Goal: Task Accomplishment & Management: Complete application form

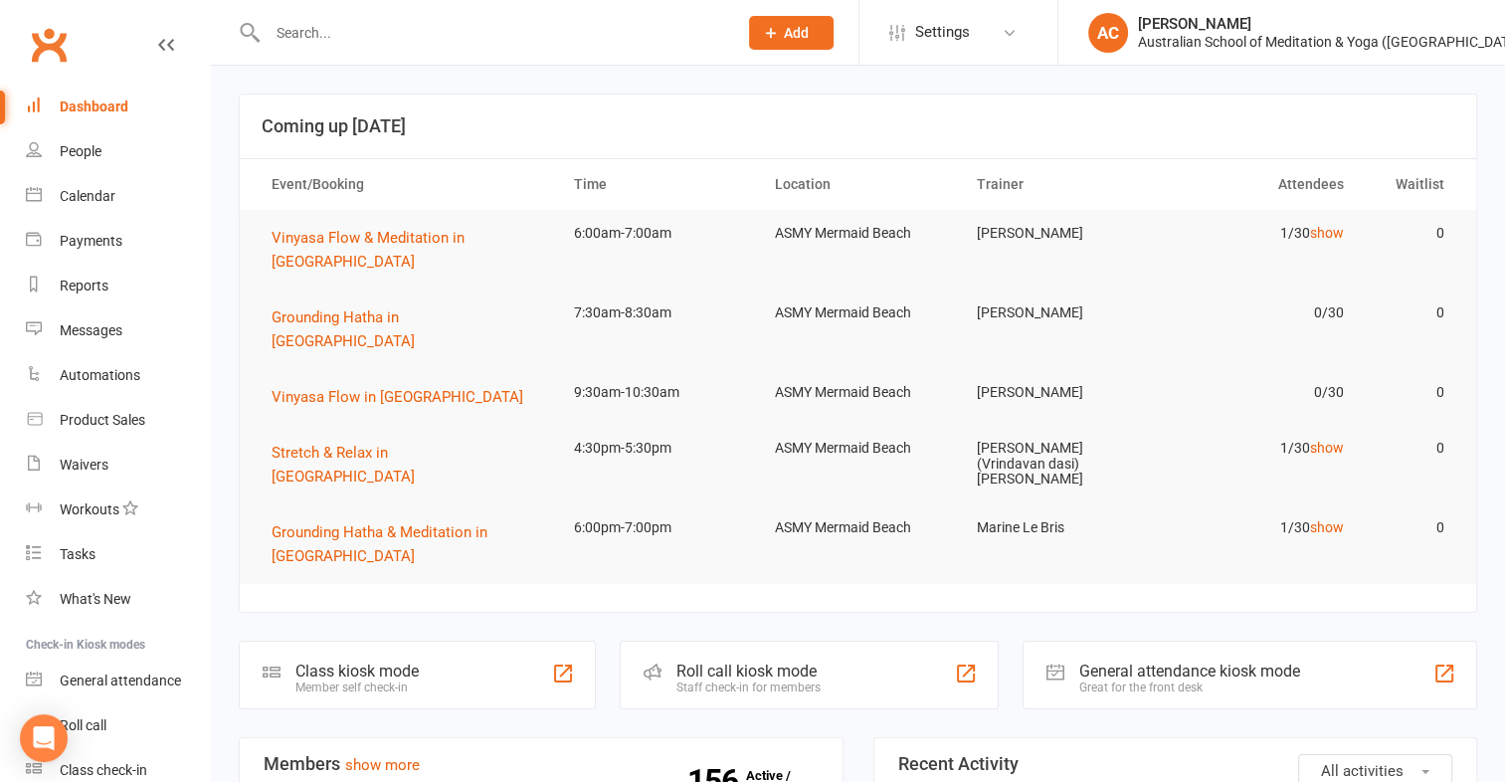
click at [341, 46] on div at bounding box center [481, 32] width 484 height 65
click at [341, 41] on input "text" at bounding box center [493, 33] width 462 height 28
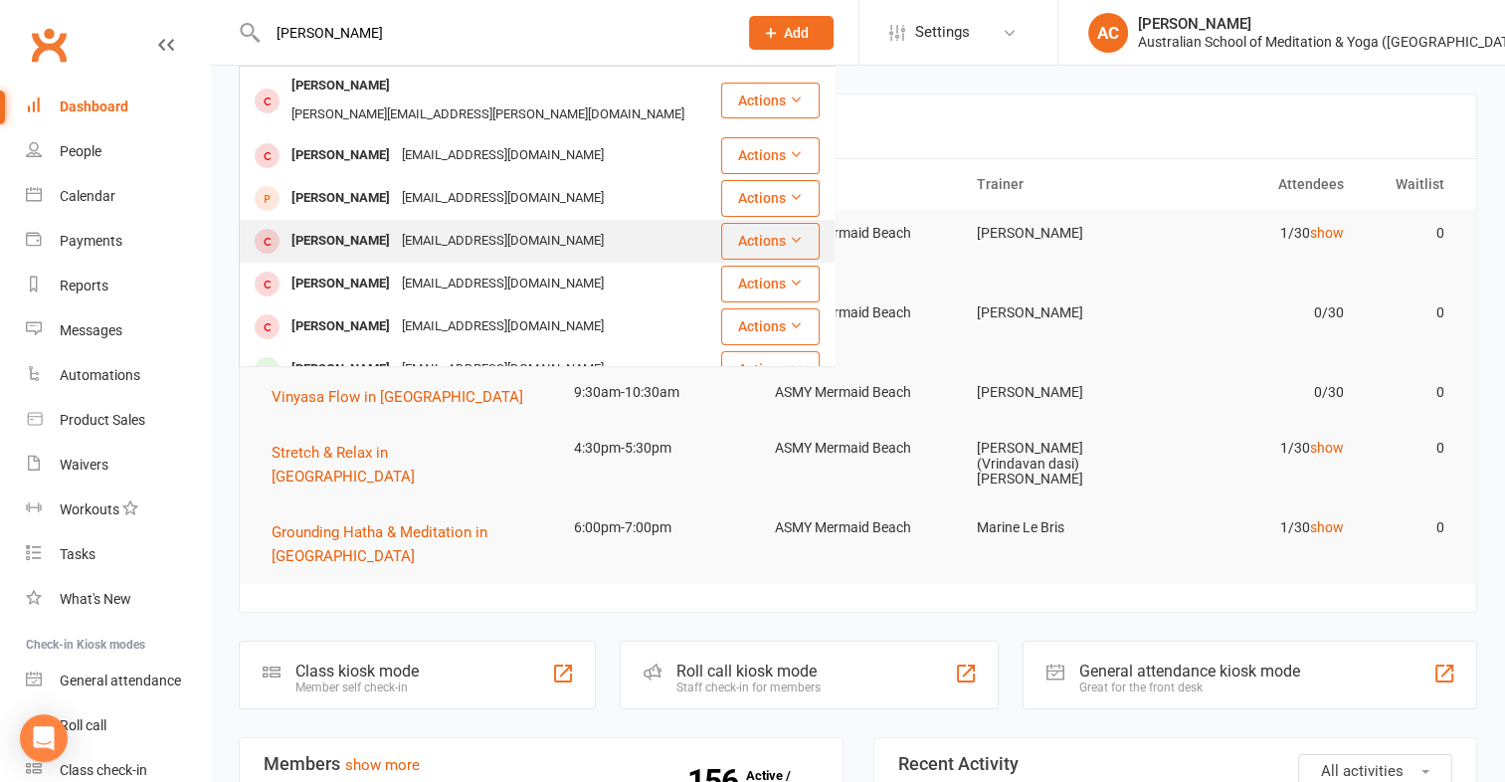
type input "[PERSON_NAME]"
click at [345, 227] on div "[PERSON_NAME]" at bounding box center [340, 241] width 110 height 29
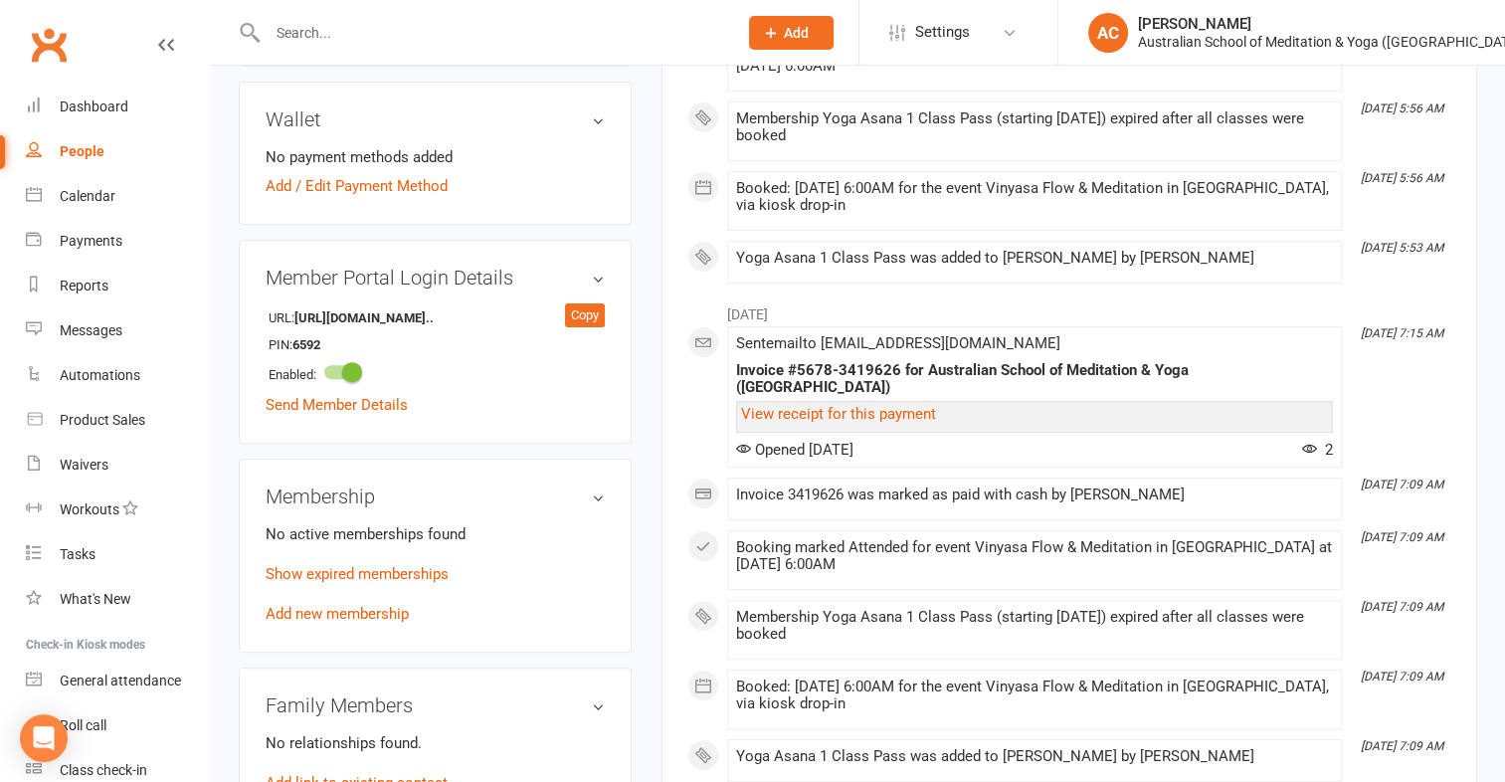
scroll to position [592, 0]
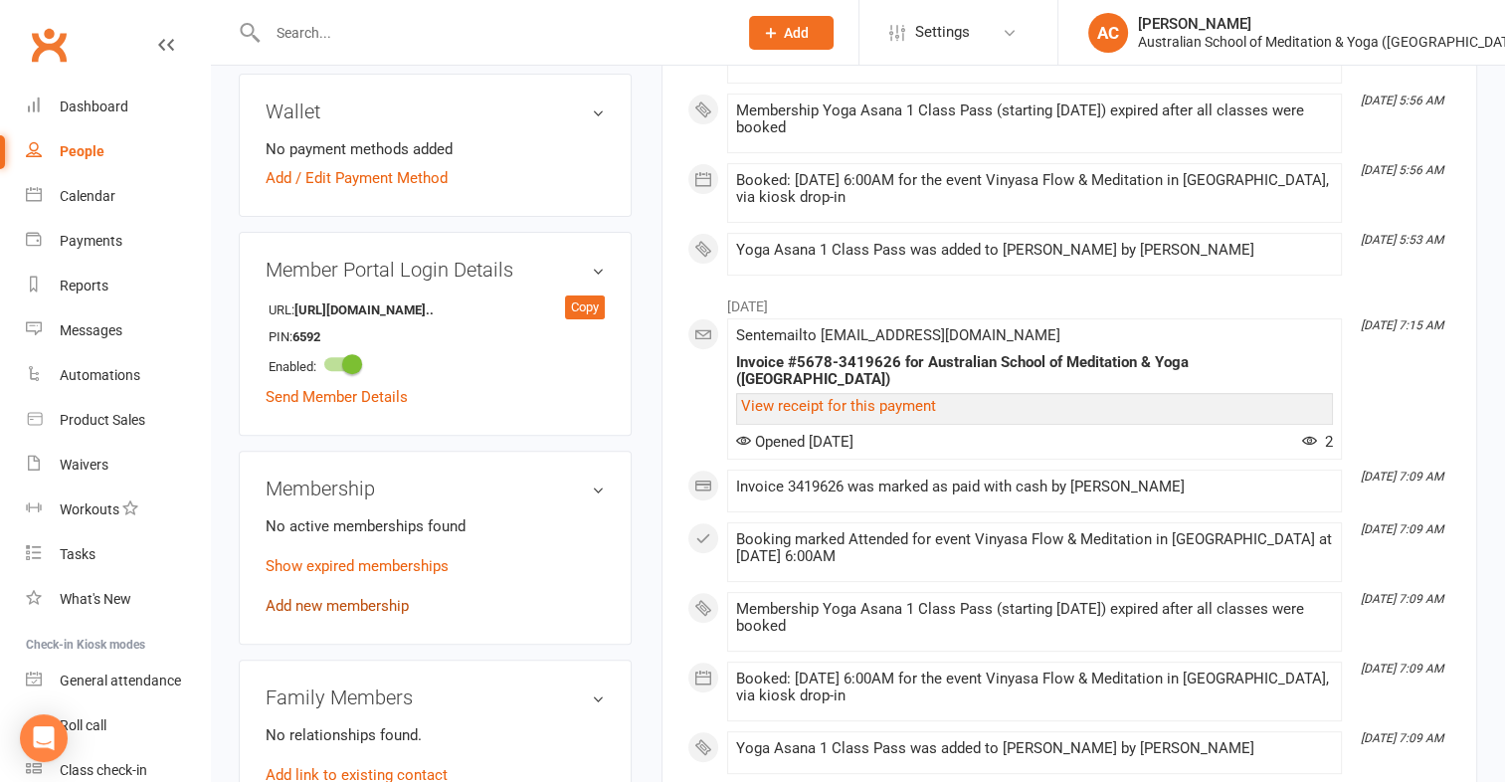
click at [357, 605] on link "Add new membership" at bounding box center [337, 606] width 143 height 18
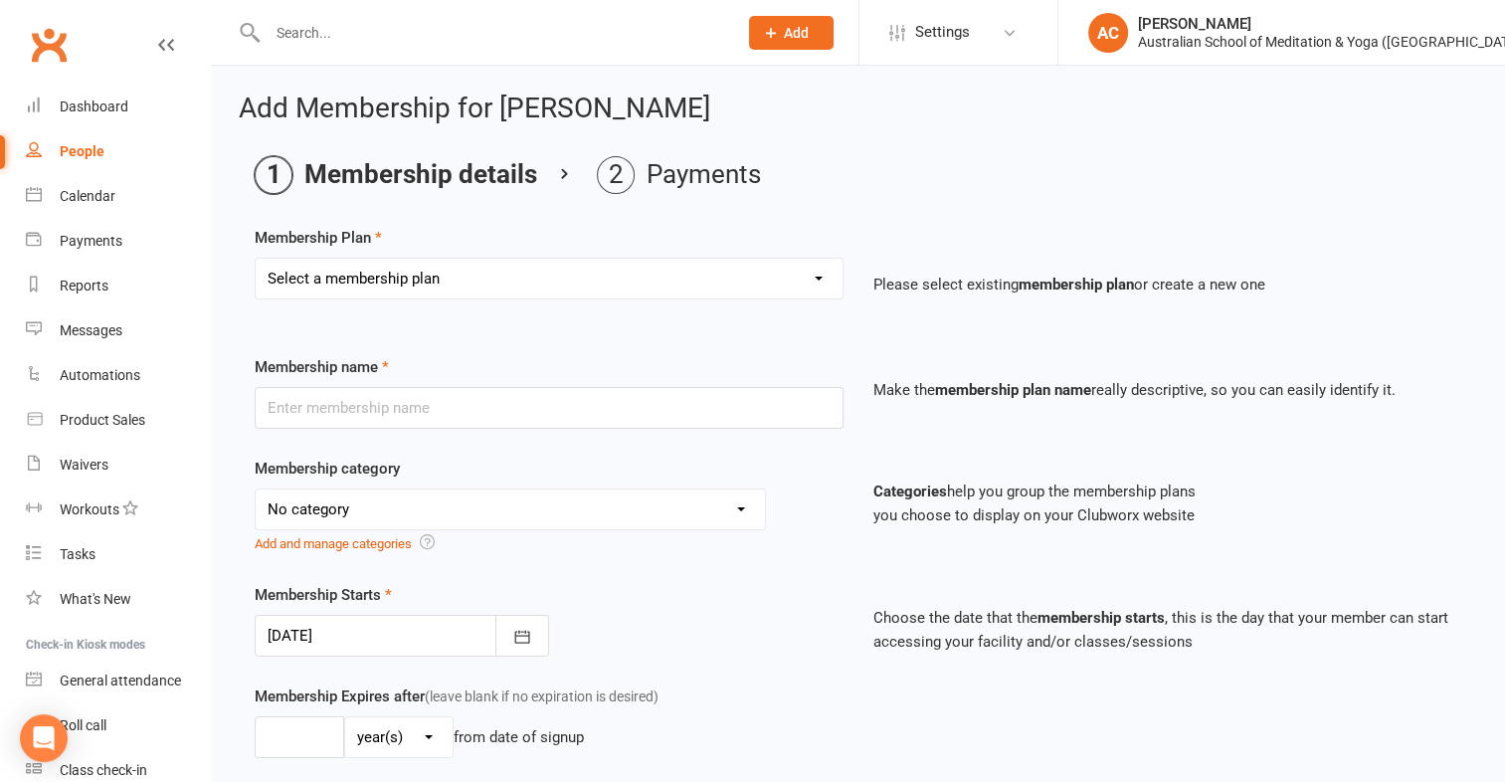
click at [443, 292] on select "Select a membership plan Create new Membership Plan First Time Intro Offer (1 m…" at bounding box center [549, 279] width 587 height 40
select select "5"
click at [256, 259] on select "Select a membership plan Create new Membership Plan First Time Intro Offer (1 m…" at bounding box center [549, 279] width 587 height 40
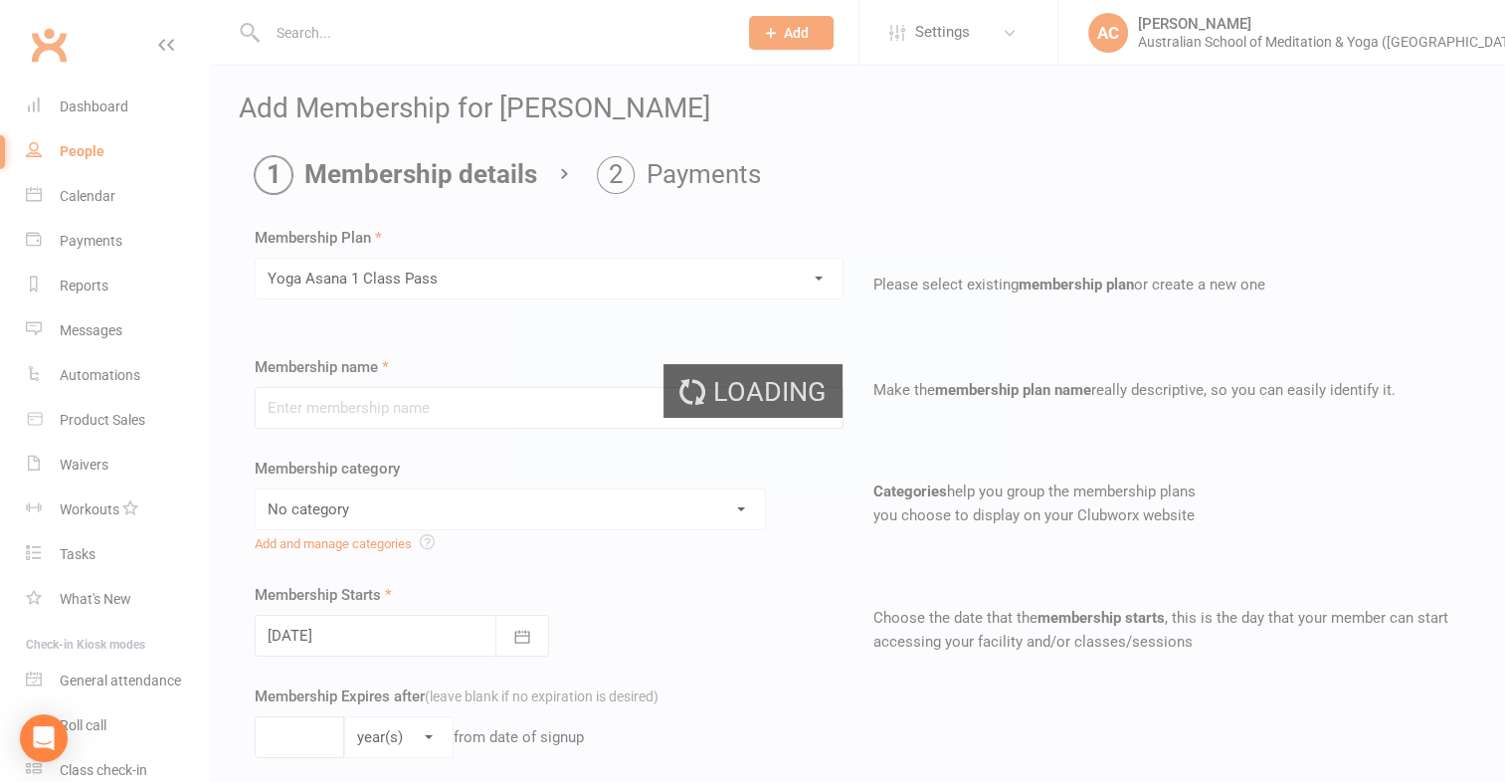
type input "Yoga Asana 1 Class Pass"
select select "4"
type input "3"
select select "2"
type input "1"
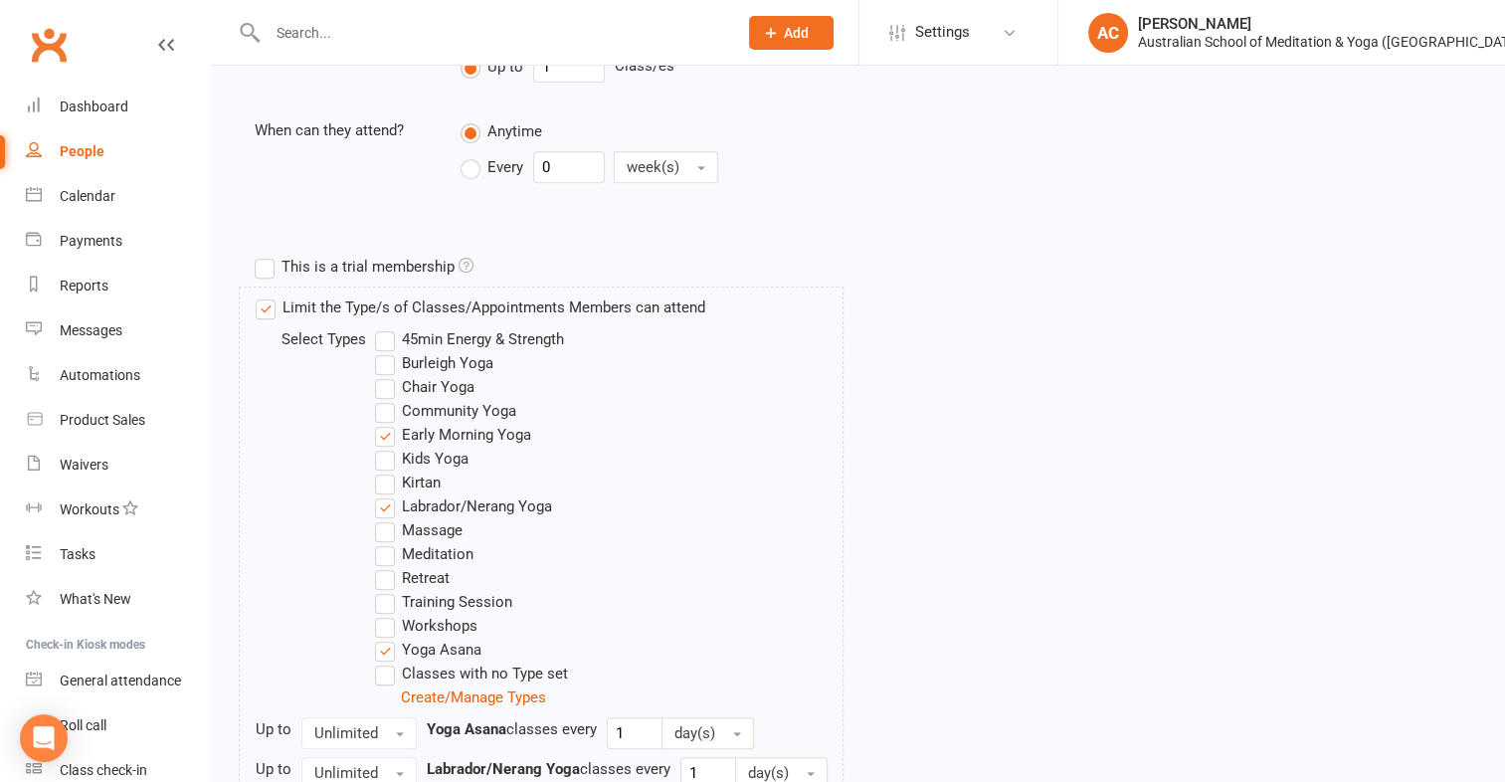
scroll to position [1015, 0]
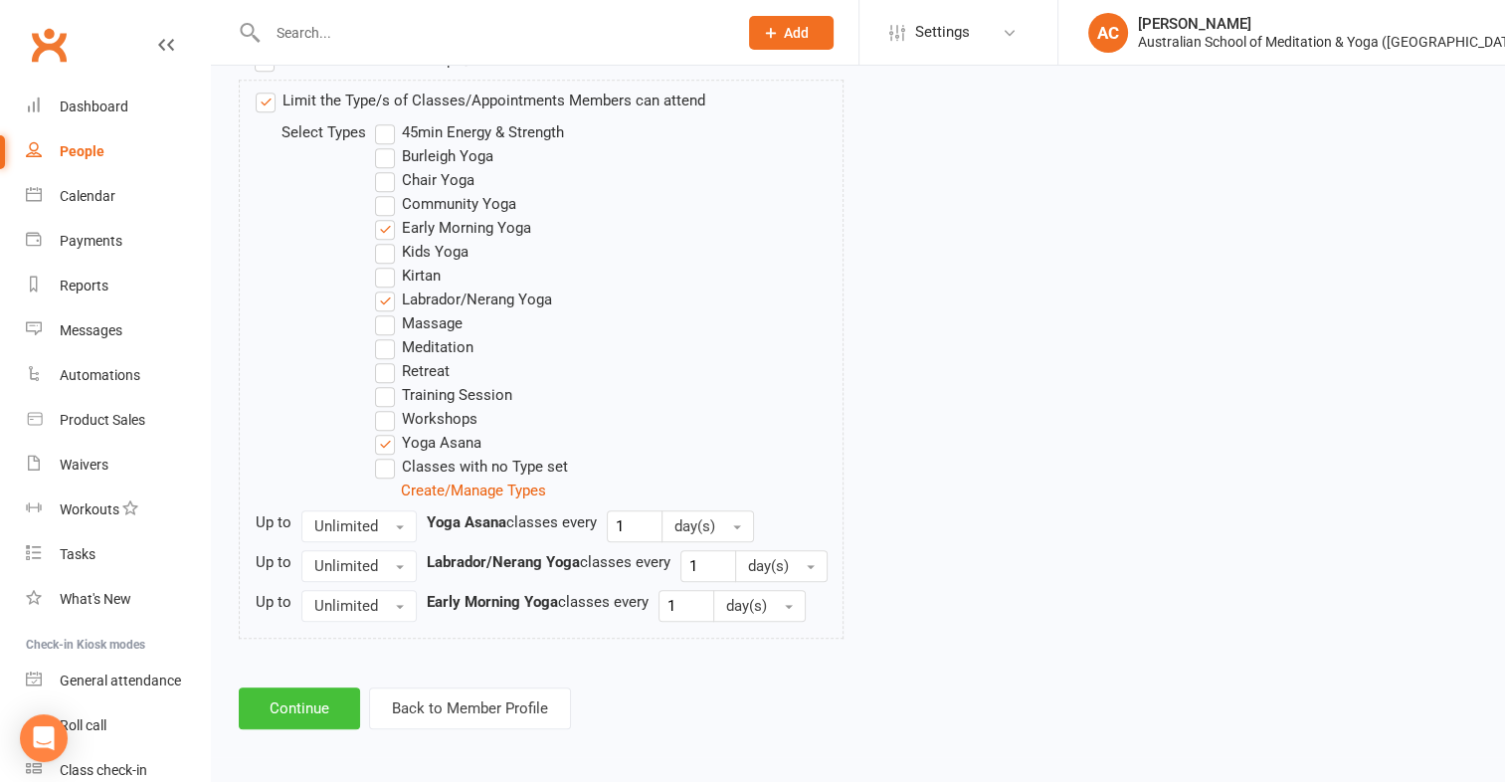
click at [309, 697] on button "Continue" at bounding box center [299, 708] width 121 height 42
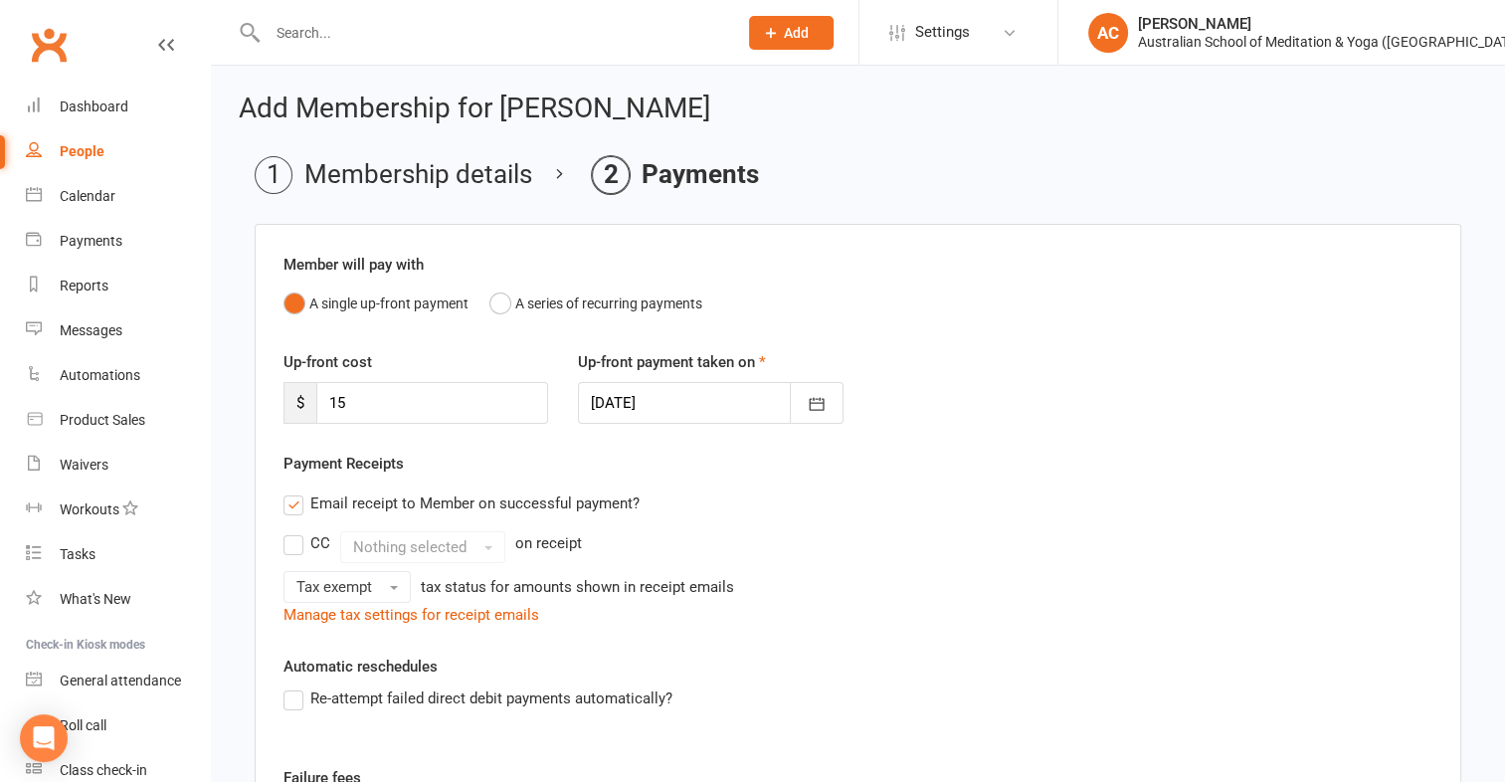
scroll to position [378, 0]
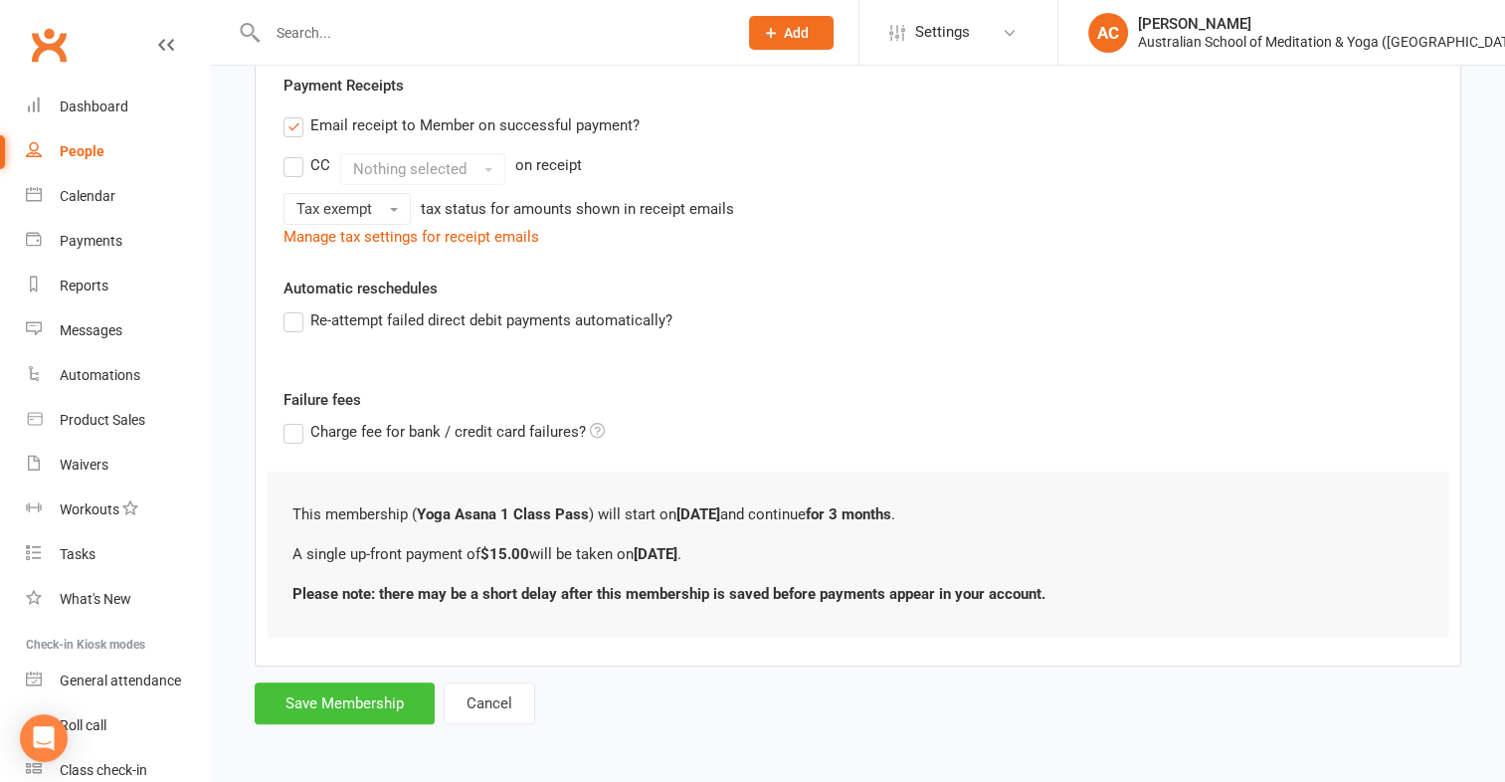
click at [370, 697] on button "Save Membership" at bounding box center [345, 703] width 180 height 42
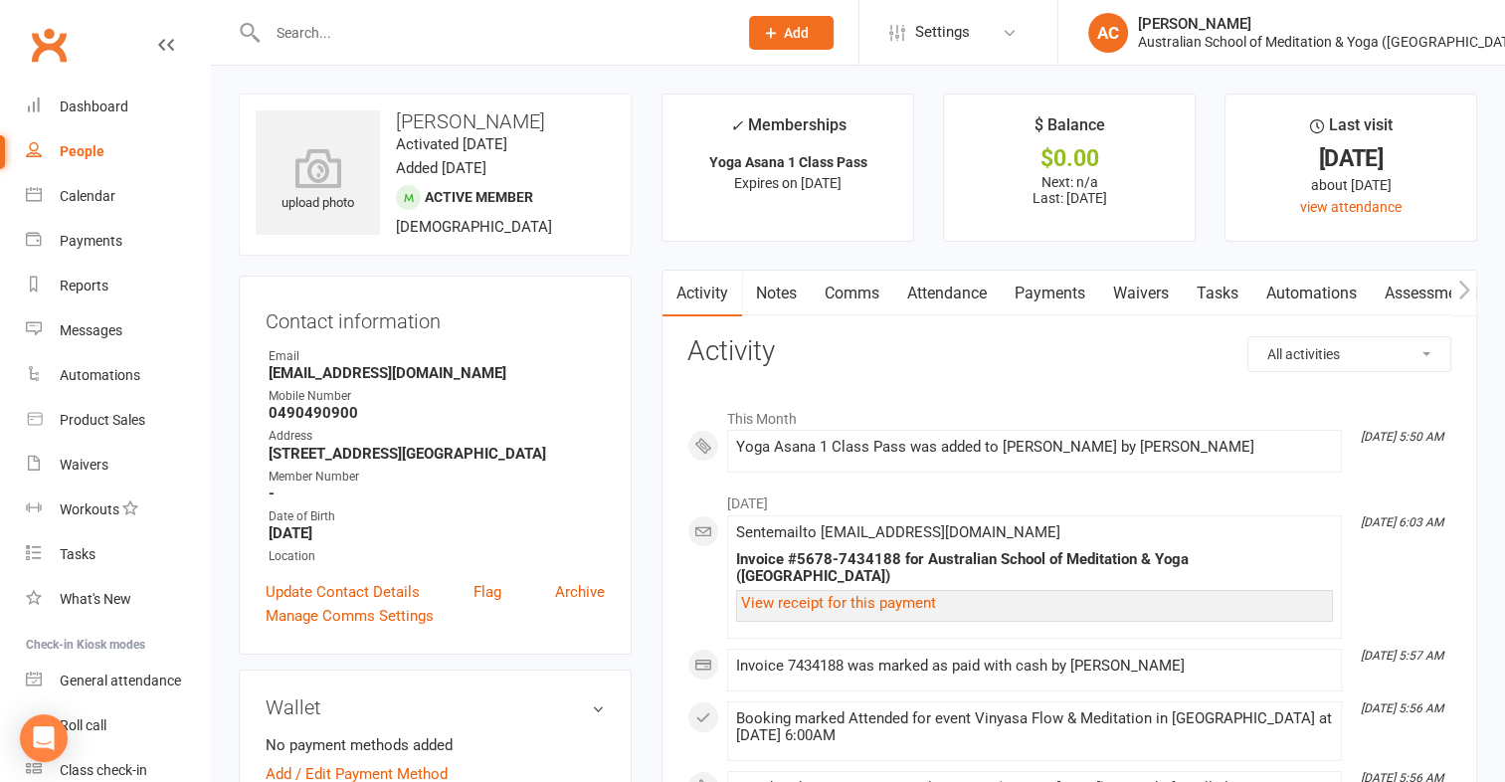
click at [1058, 291] on link "Payments" at bounding box center [1050, 294] width 98 height 46
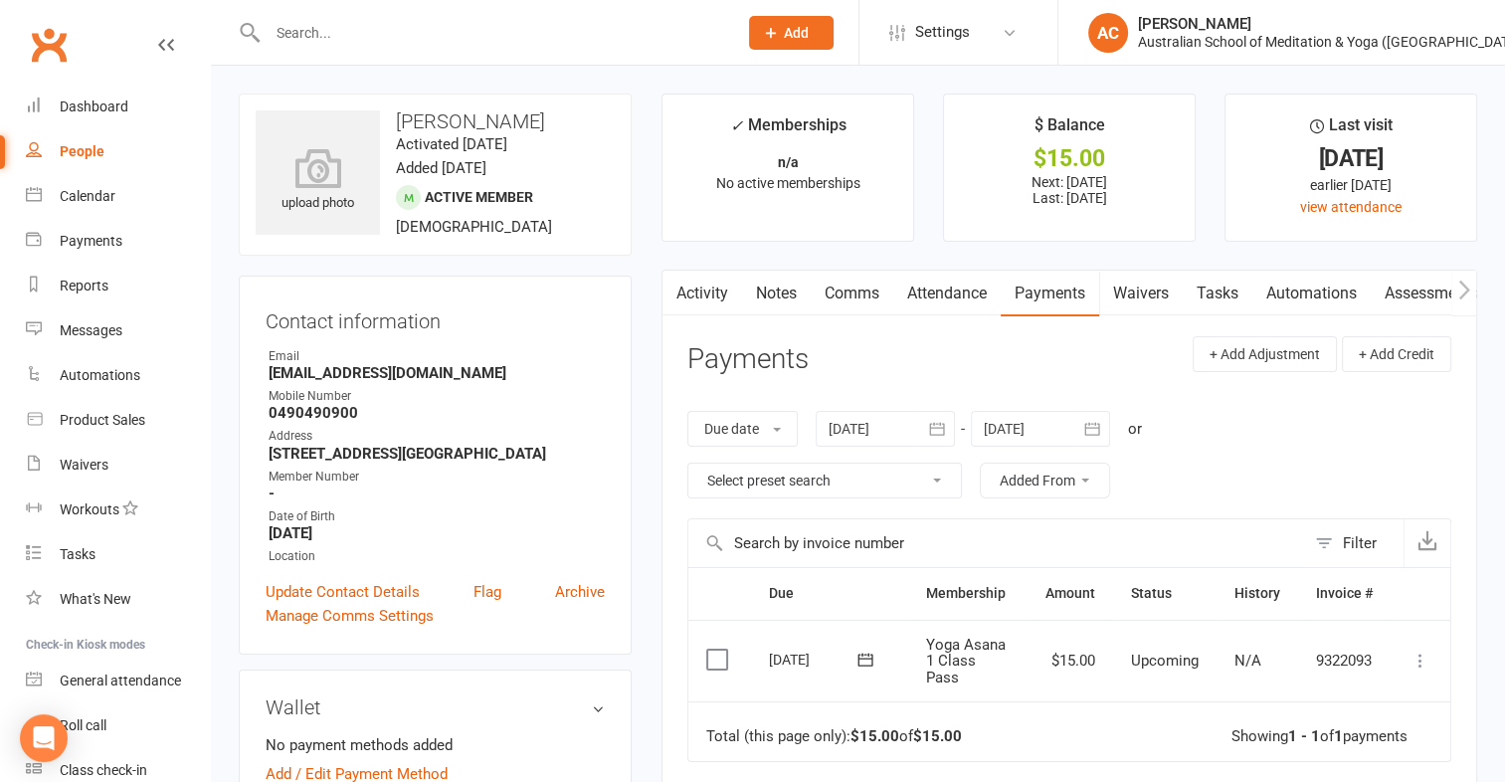
click at [1420, 657] on icon at bounding box center [1420, 660] width 20 height 20
click at [1358, 700] on link "Mark as Paid (Cash)" at bounding box center [1332, 699] width 197 height 40
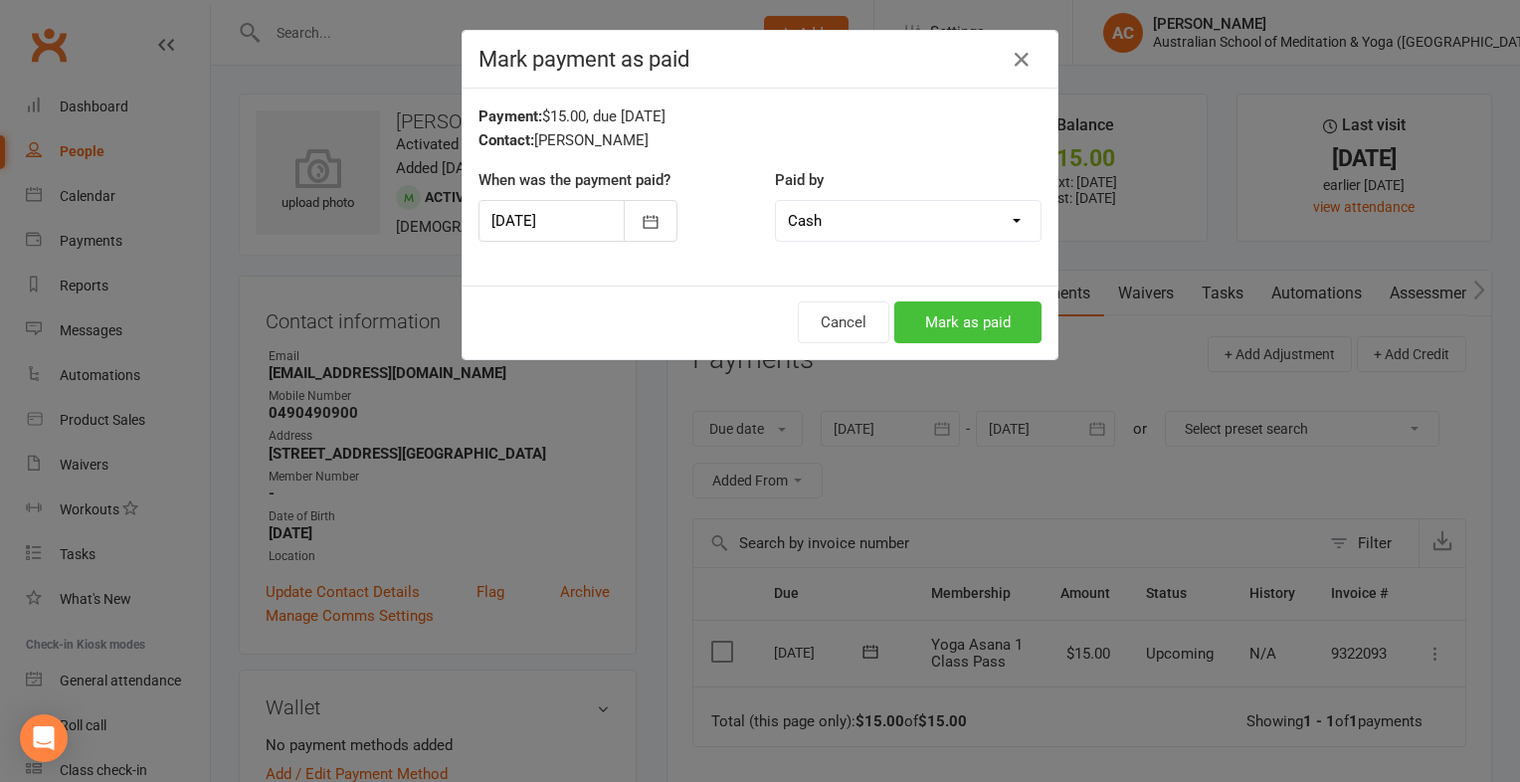
click at [1008, 308] on button "Mark as paid" at bounding box center [967, 322] width 147 height 42
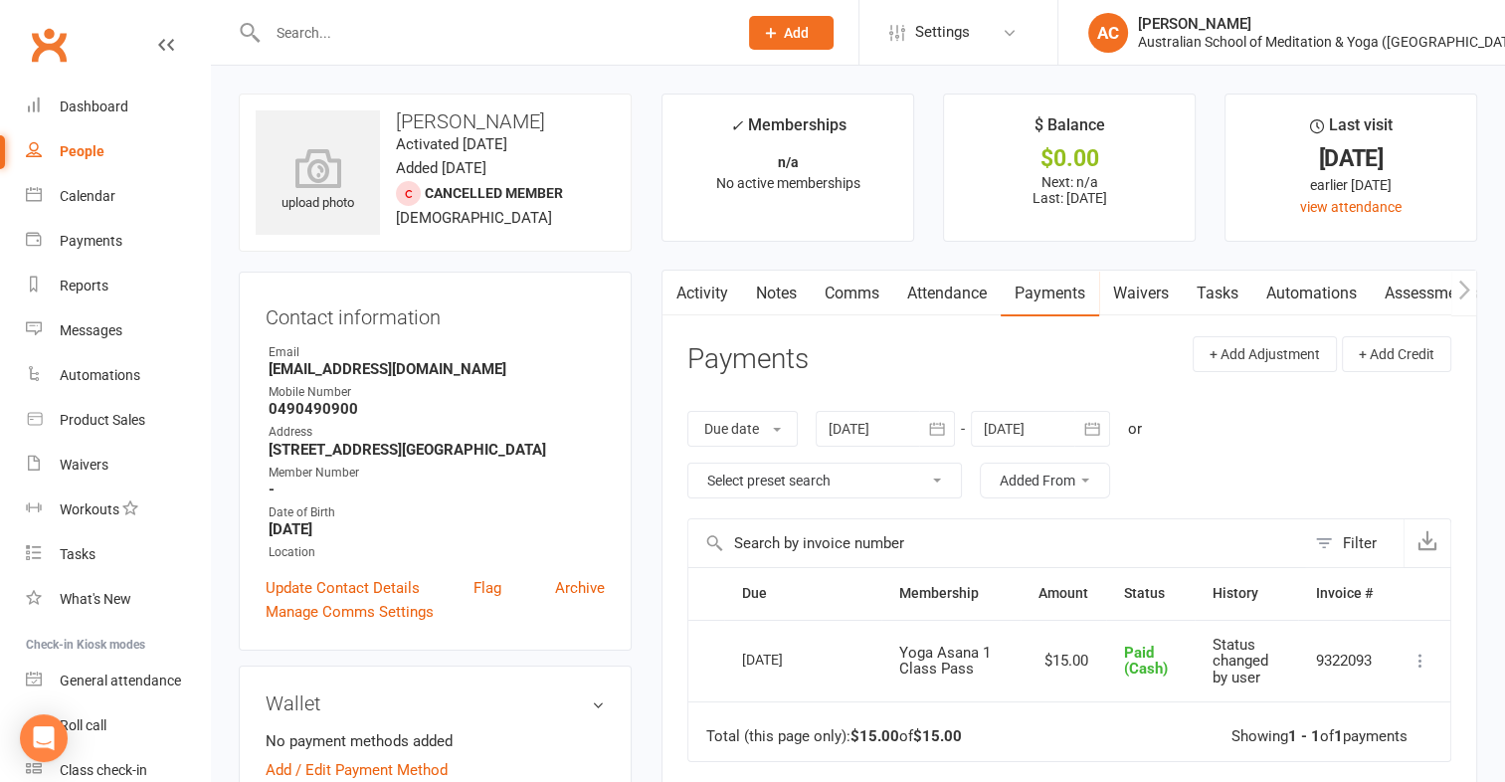
click at [431, 33] on input "text" at bounding box center [493, 33] width 462 height 28
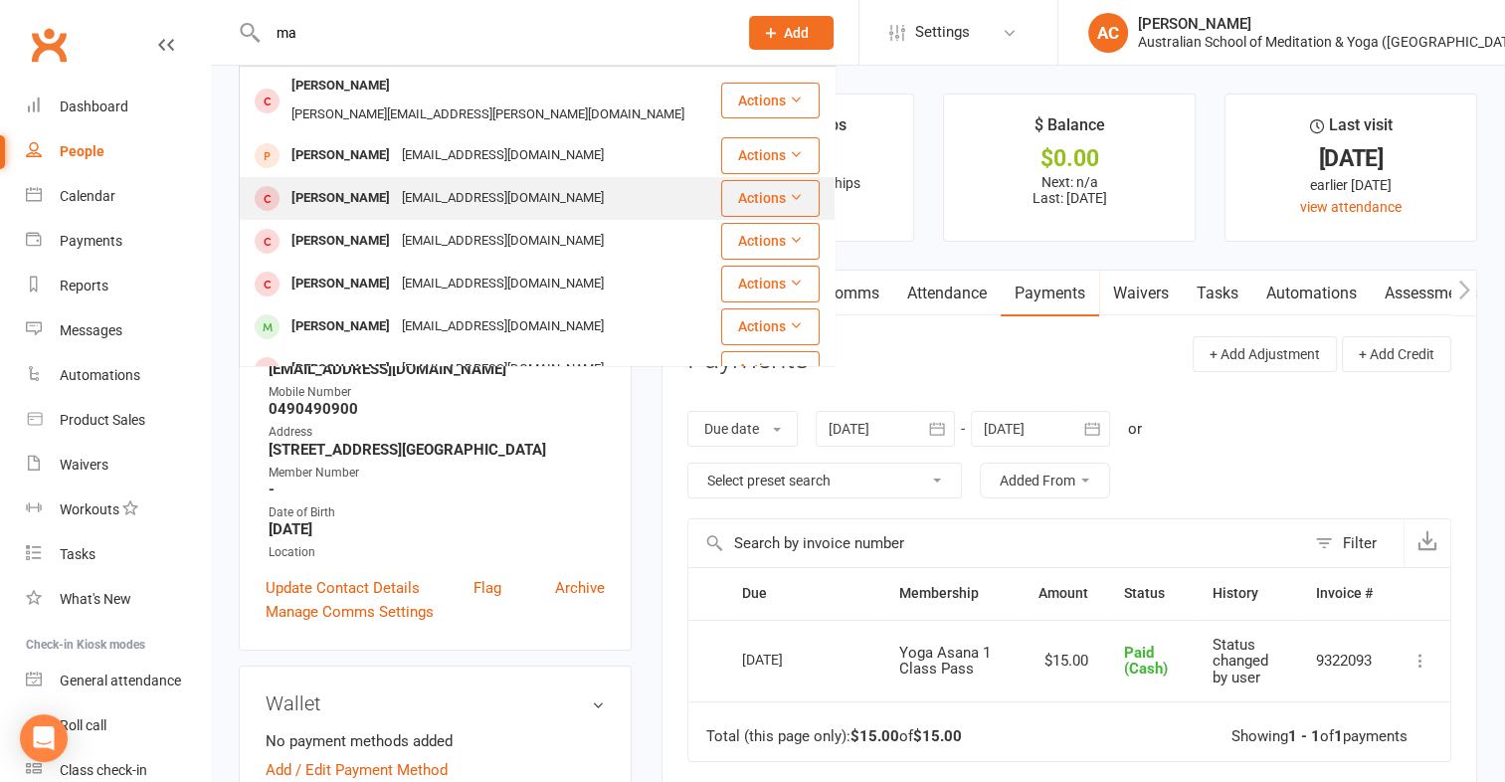
type input "m"
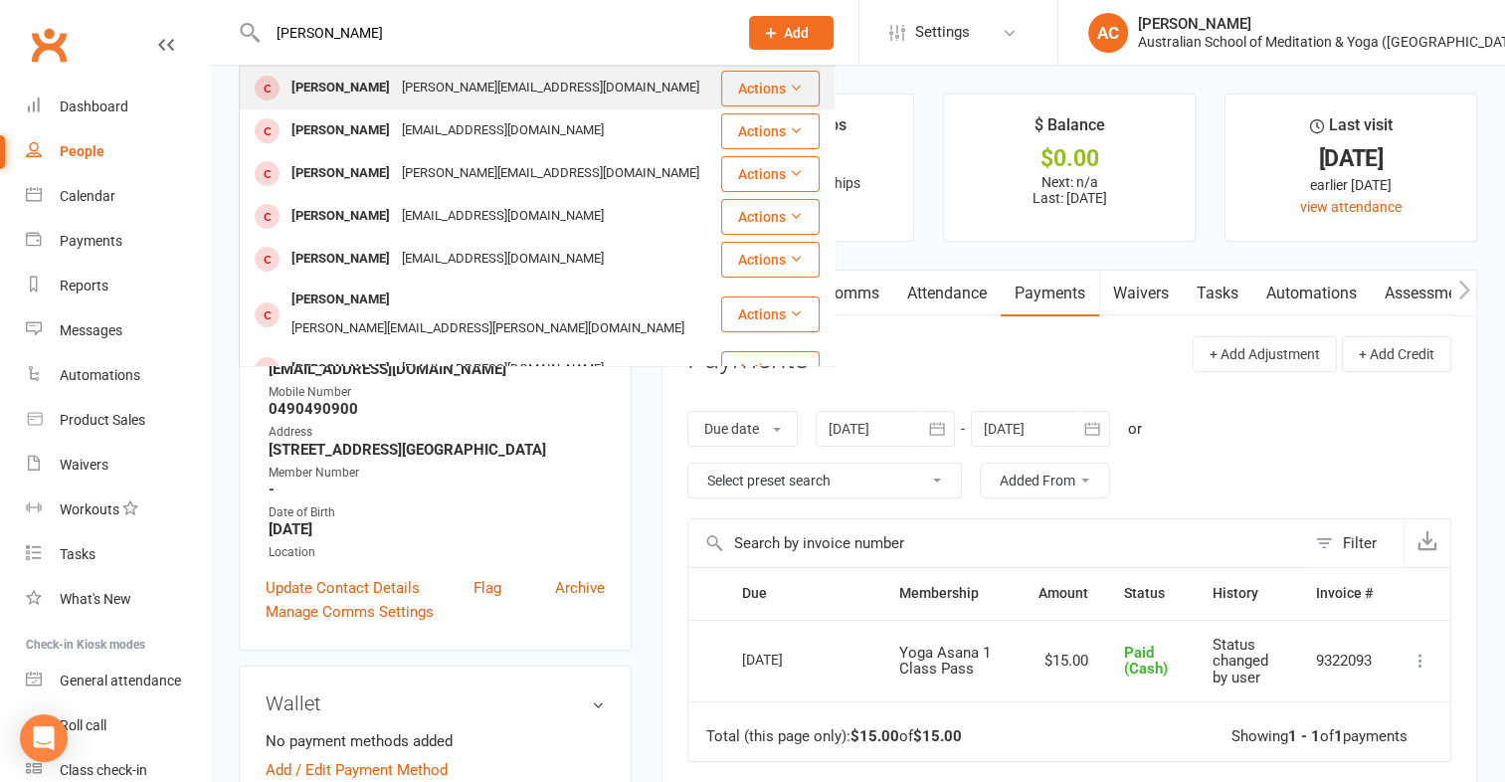
type input "julie"
click at [396, 82] on div "Julie_milnes@bigpond.com" at bounding box center [550, 88] width 309 height 29
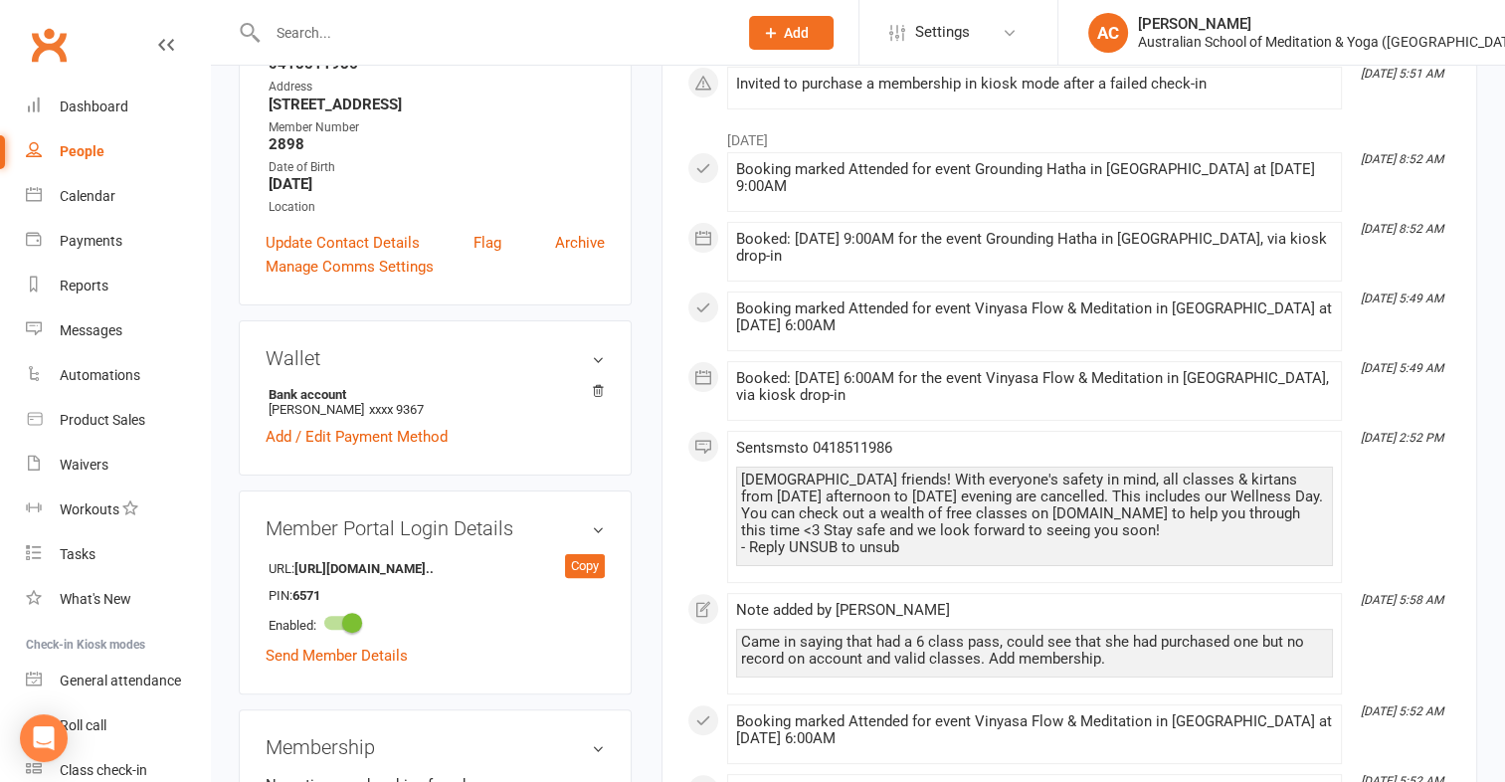
scroll to position [663, 0]
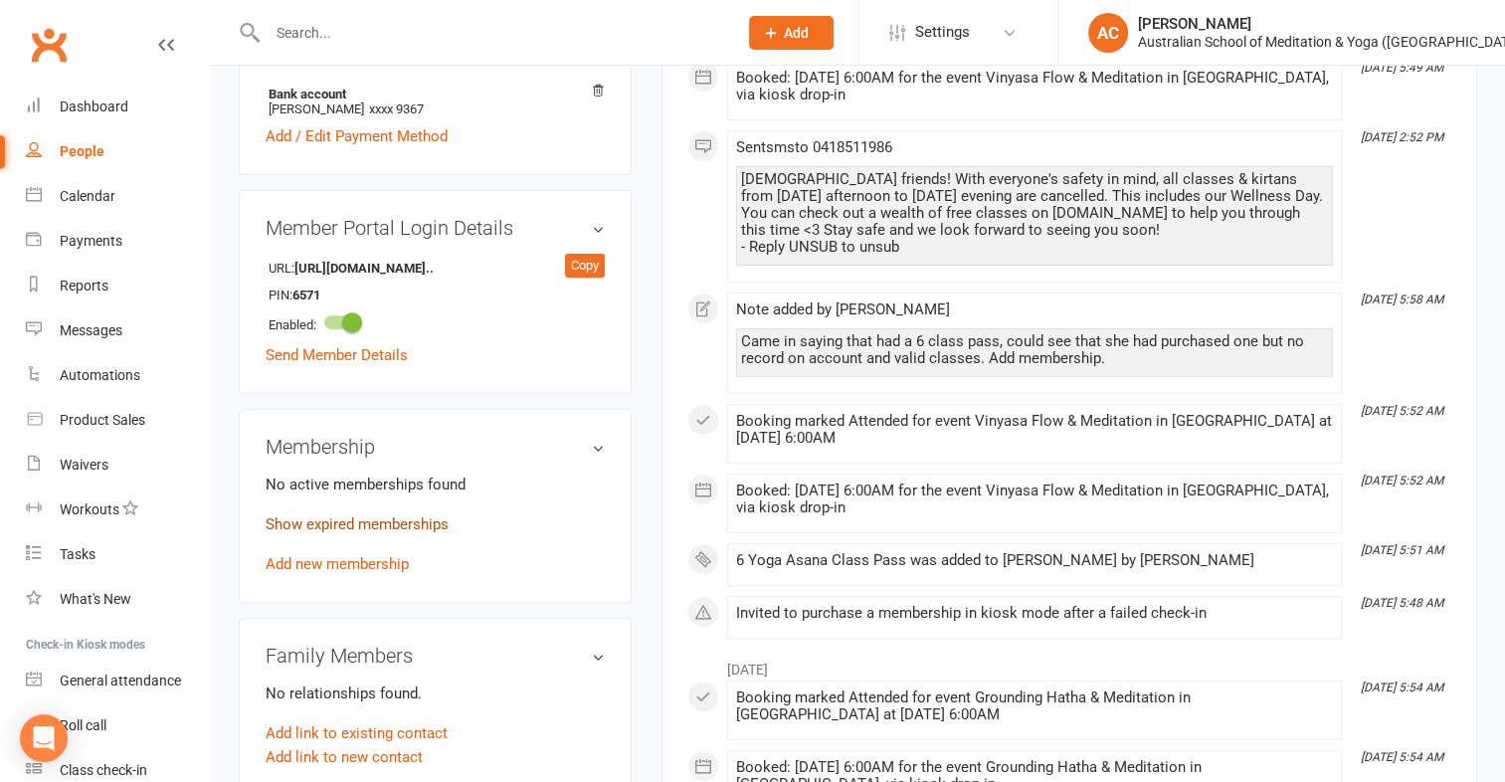
click at [363, 515] on link "Show expired memberships" at bounding box center [357, 524] width 183 height 18
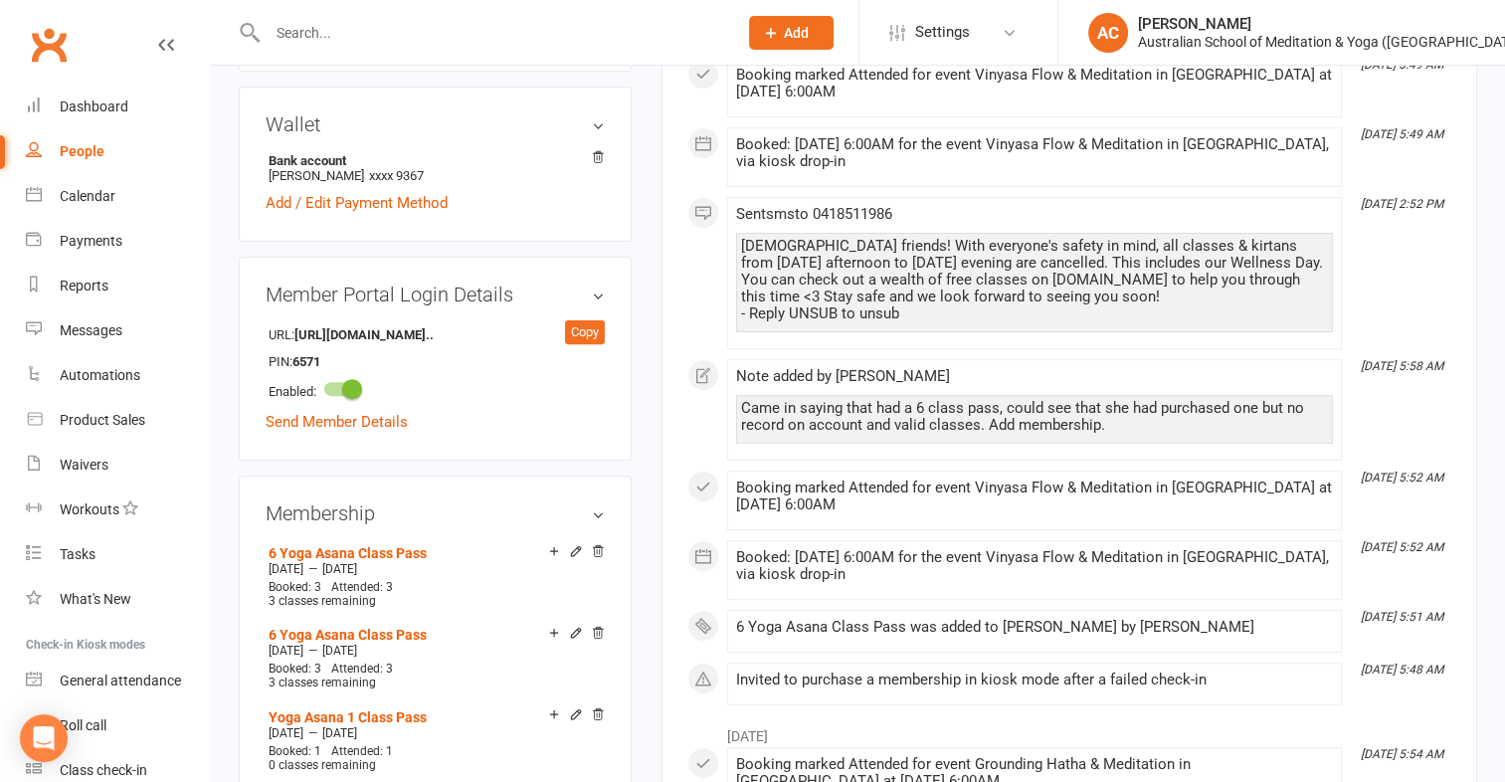
scroll to position [731, 0]
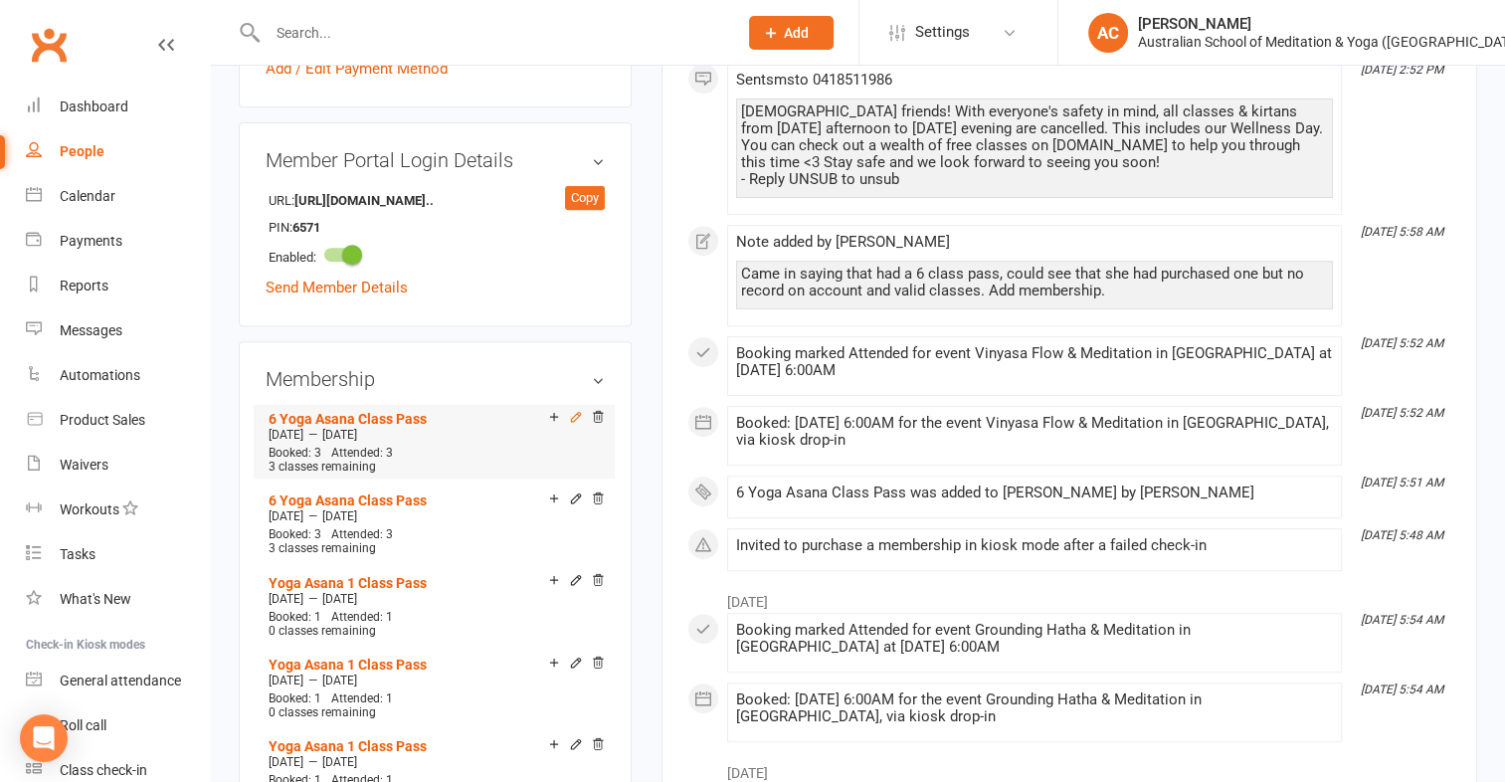
click at [577, 410] on icon at bounding box center [576, 417] width 14 height 14
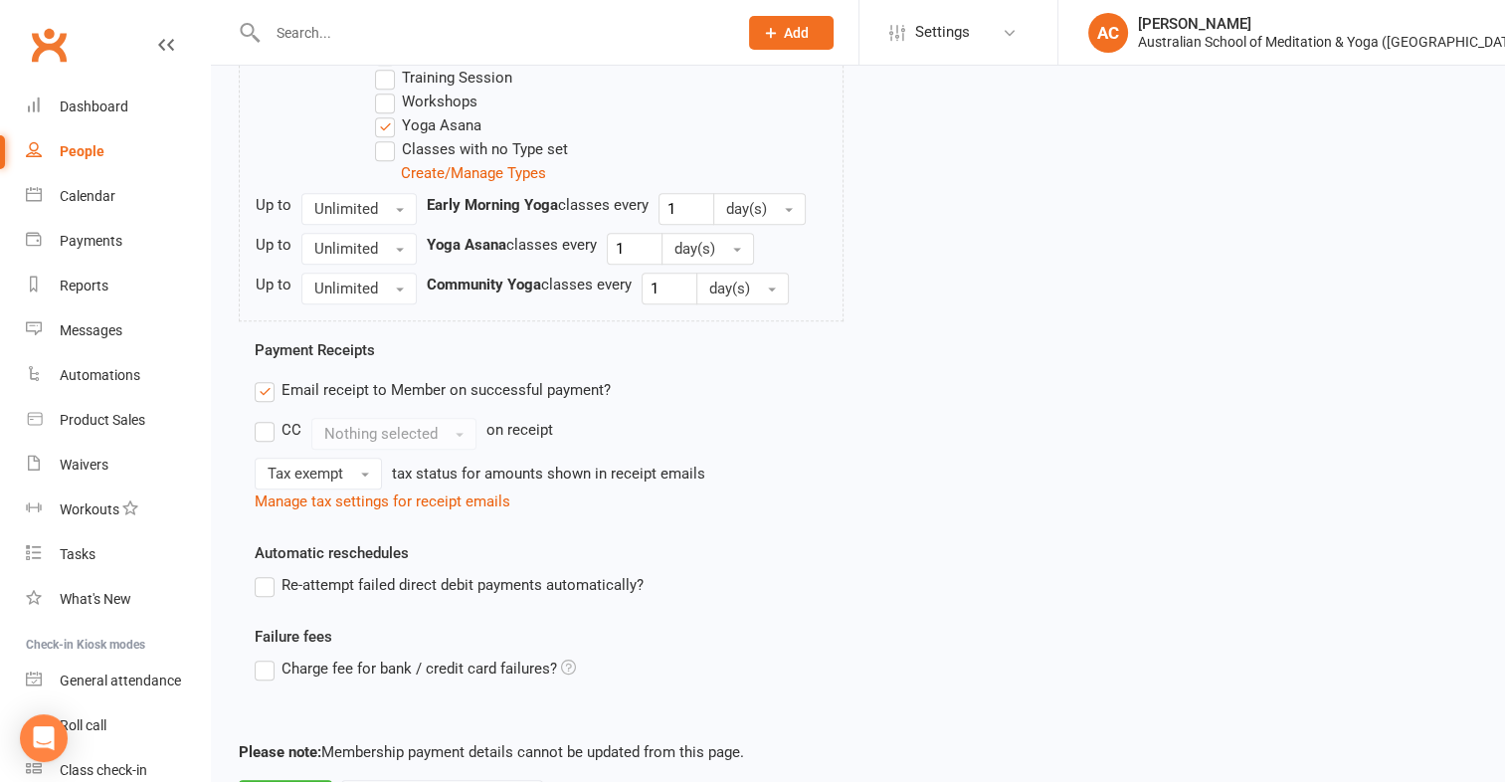
scroll to position [1158, 0]
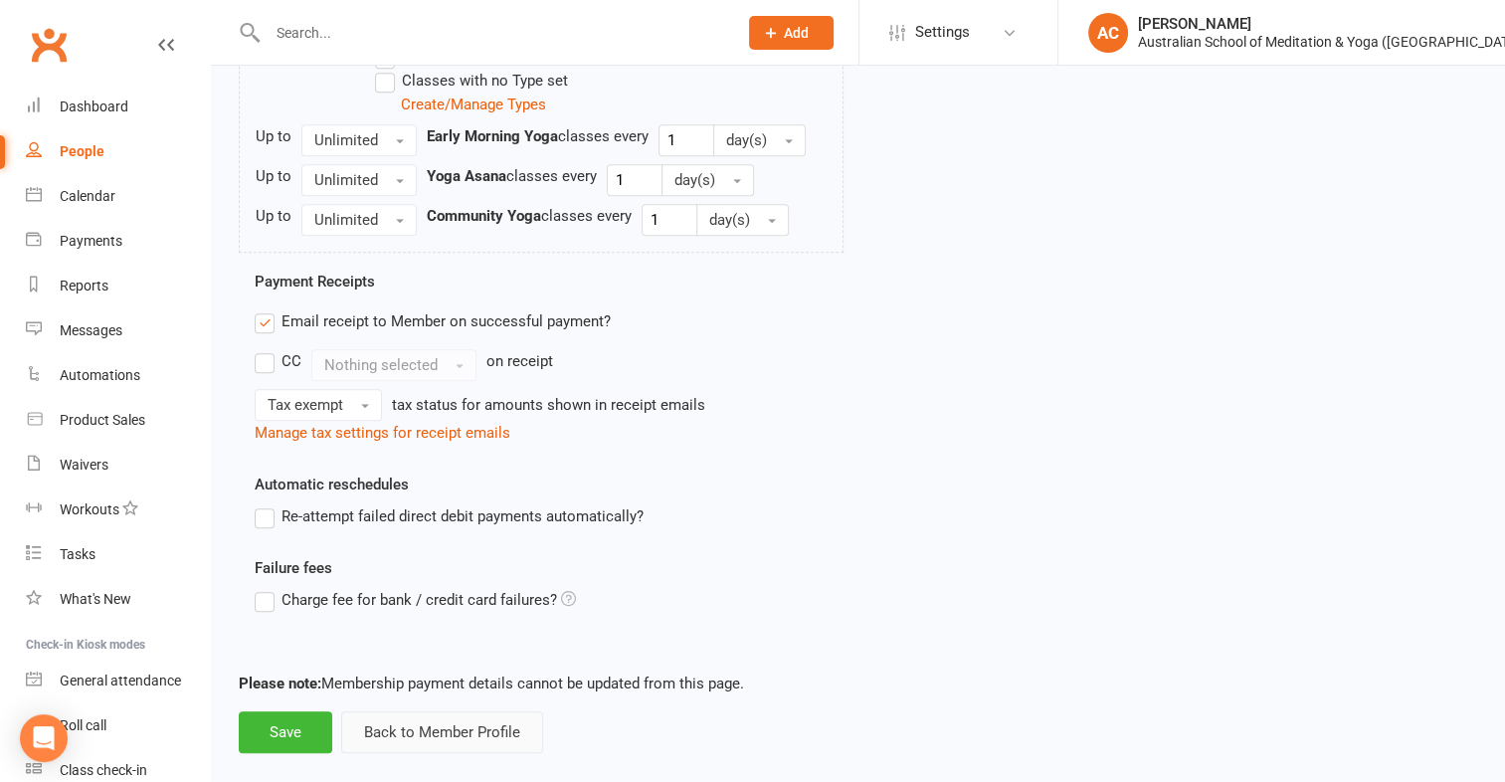
click at [469, 711] on button "Back to Member Profile" at bounding box center [442, 732] width 202 height 42
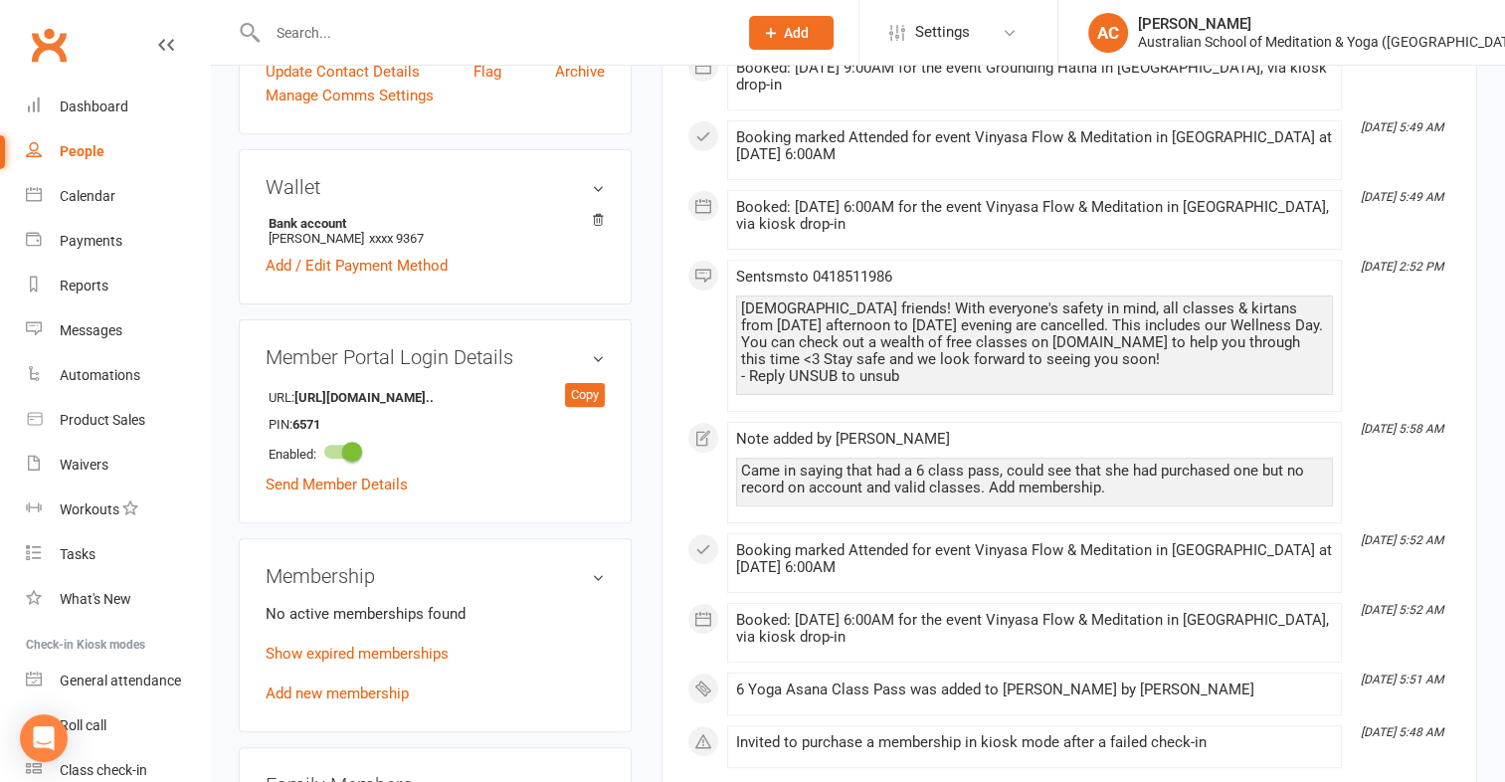
scroll to position [551, 0]
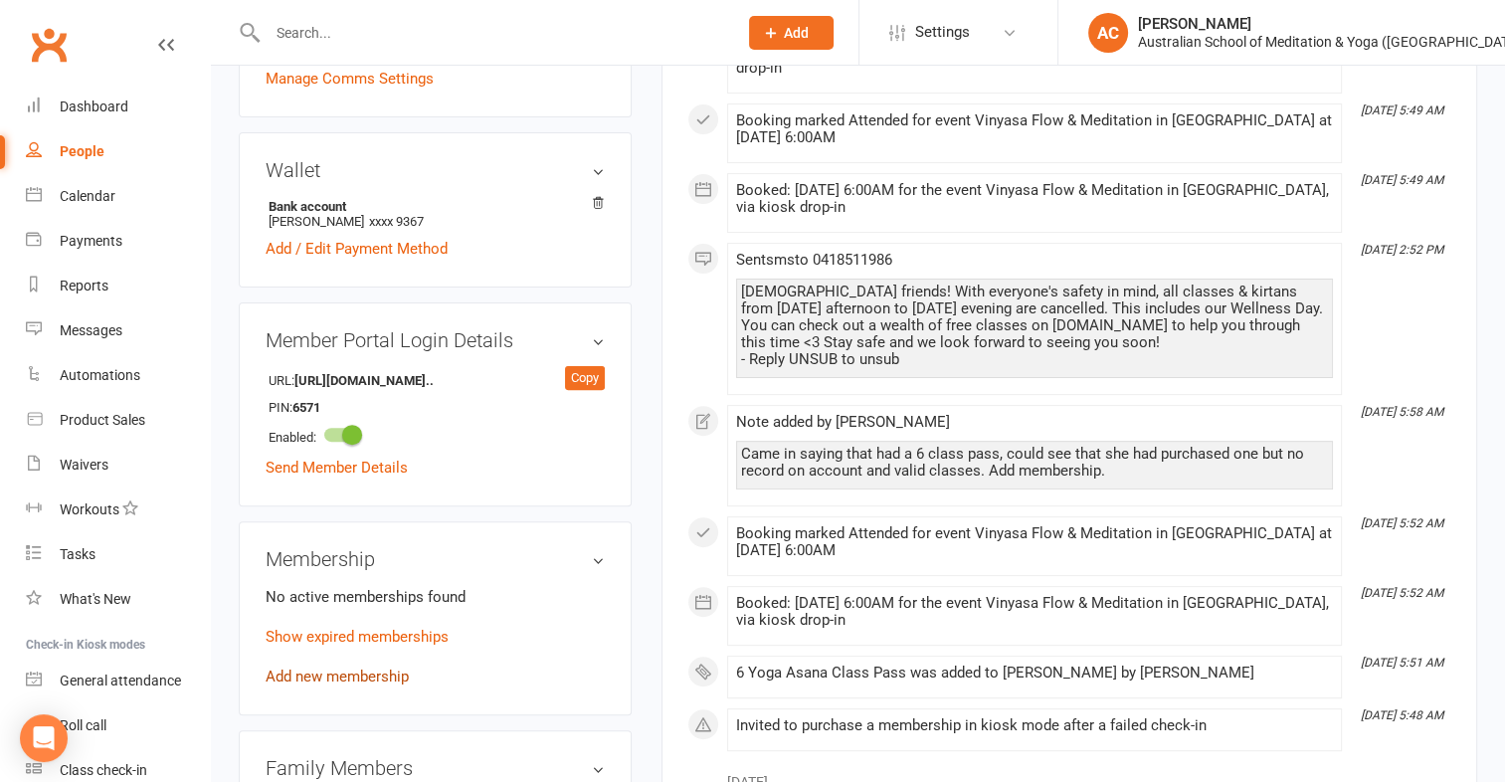
click at [356, 667] on link "Add new membership" at bounding box center [337, 676] width 143 height 18
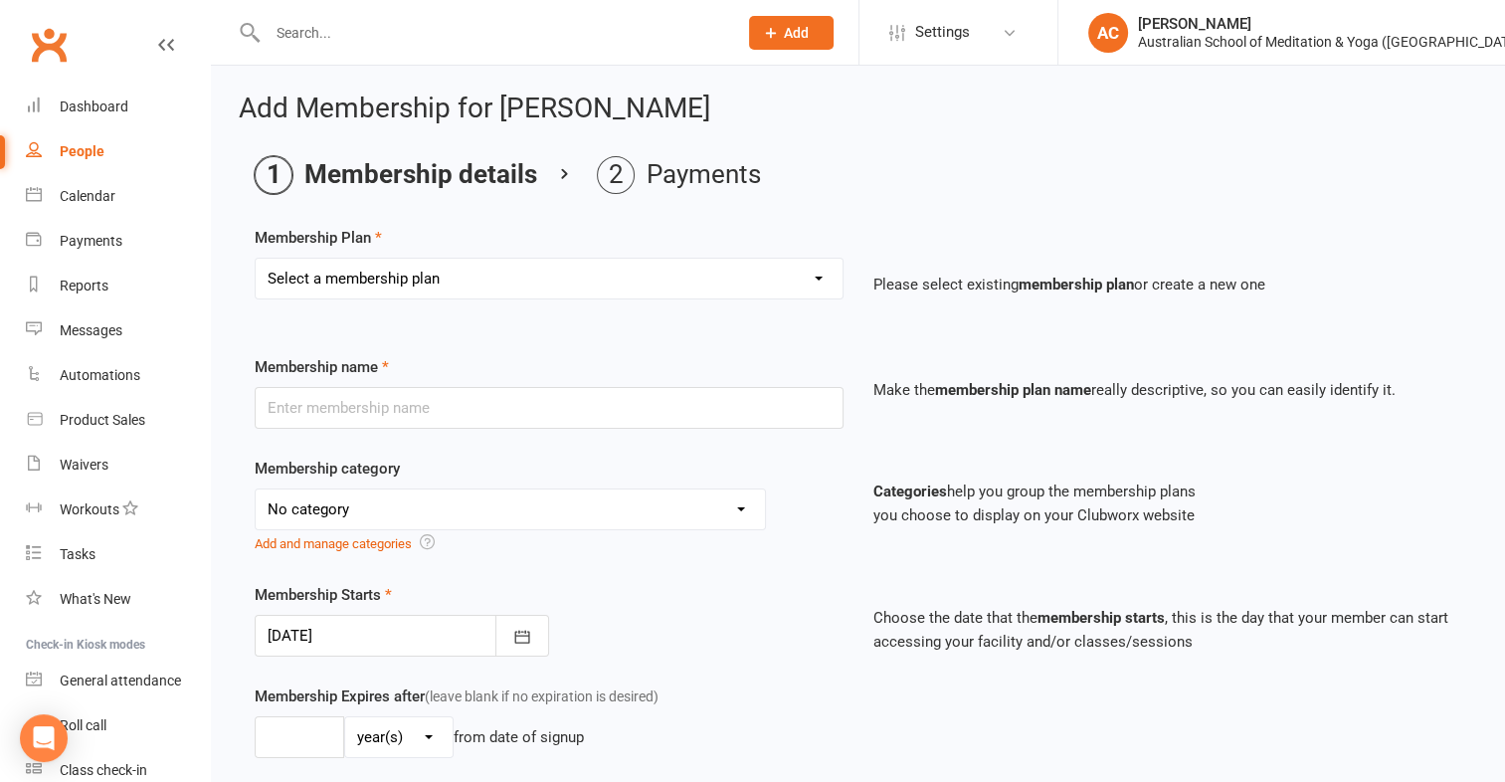
click at [414, 273] on select "Select a membership plan Create new Membership Plan First Time Intro Offer (1 m…" at bounding box center [549, 279] width 587 height 40
select select "20"
click at [256, 259] on select "Select a membership plan Create new Membership Plan First Time Intro Offer (1 m…" at bounding box center [549, 279] width 587 height 40
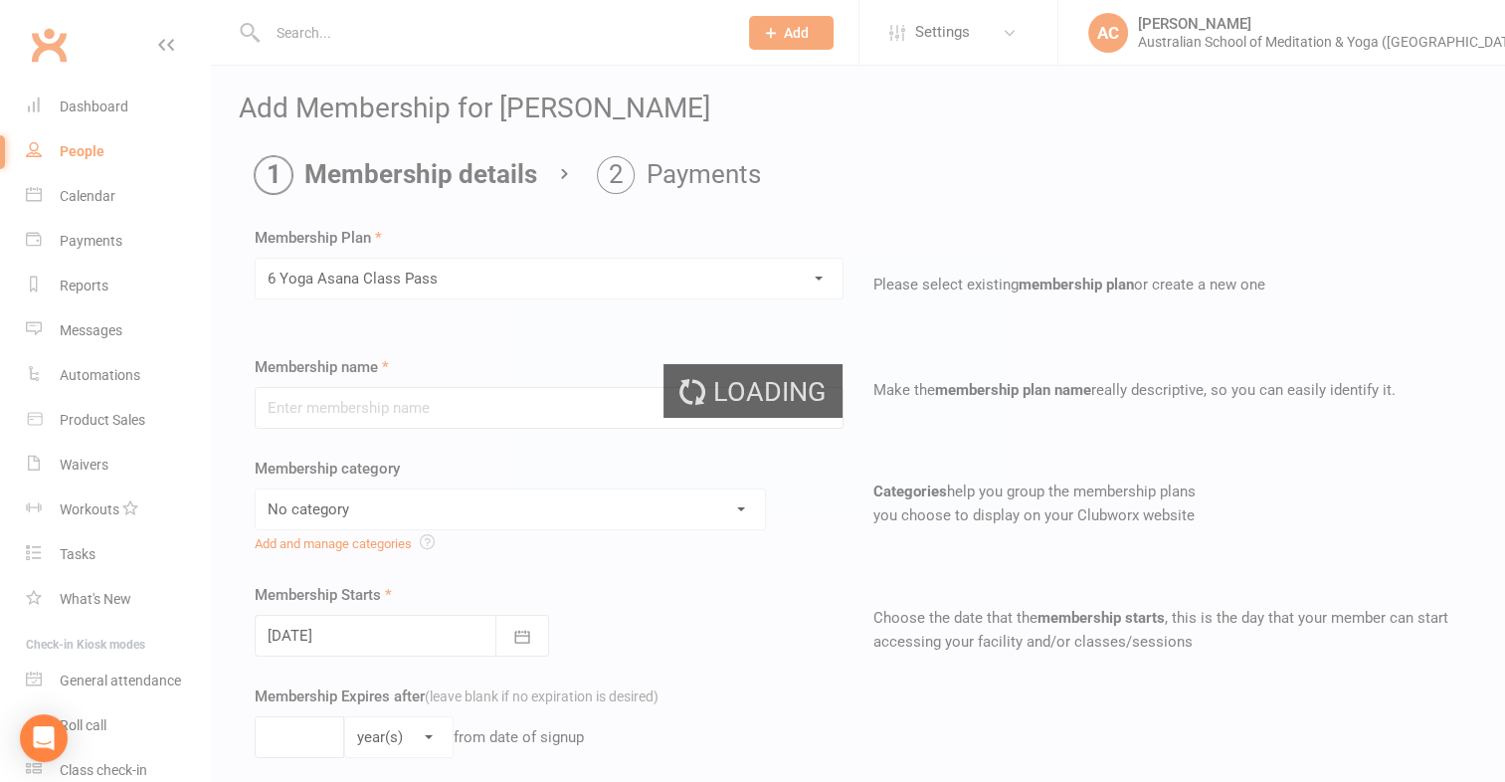
type input "6 Yoga Asana Class Pass"
select select "3"
type input "1"
select select "2"
type input "6"
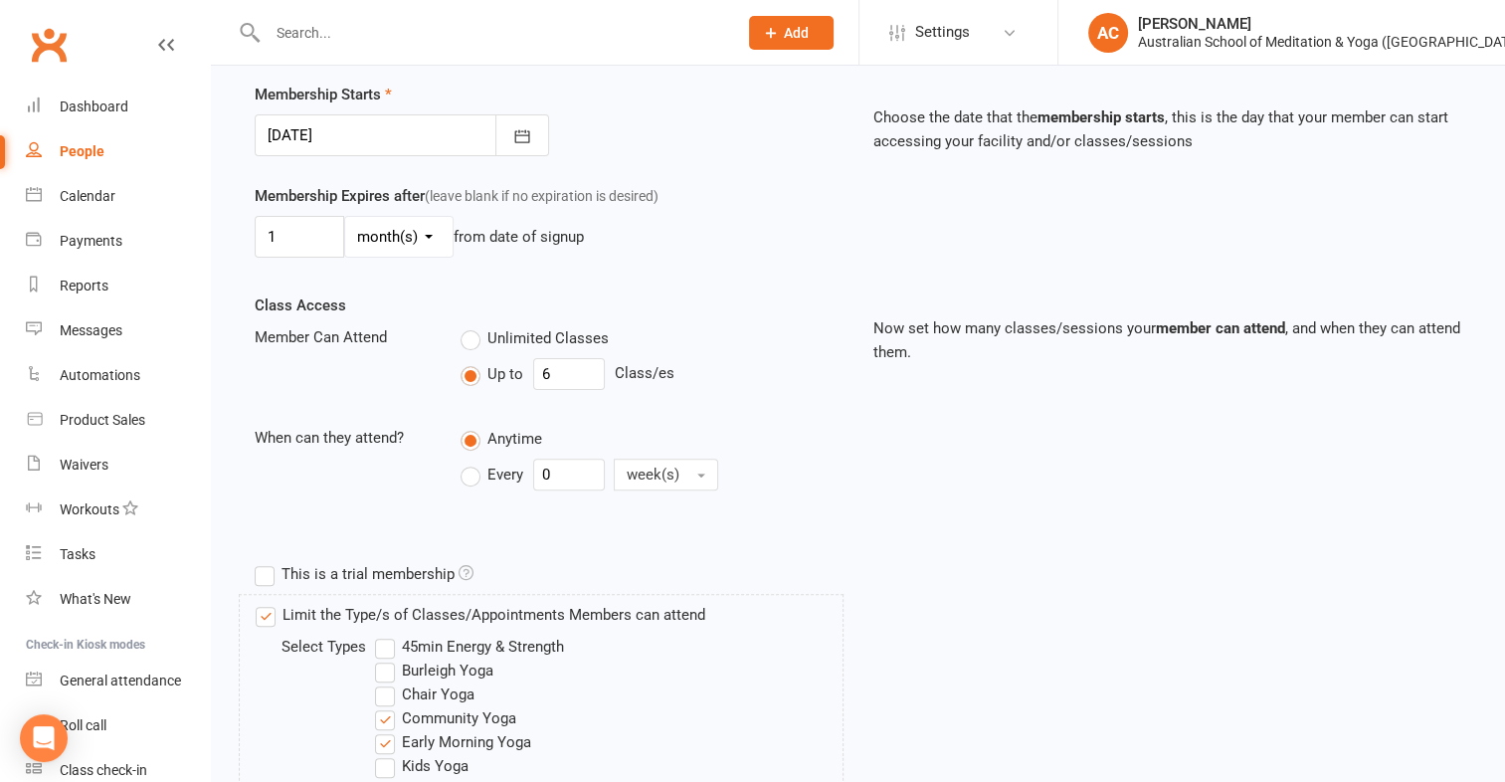
scroll to position [517, 0]
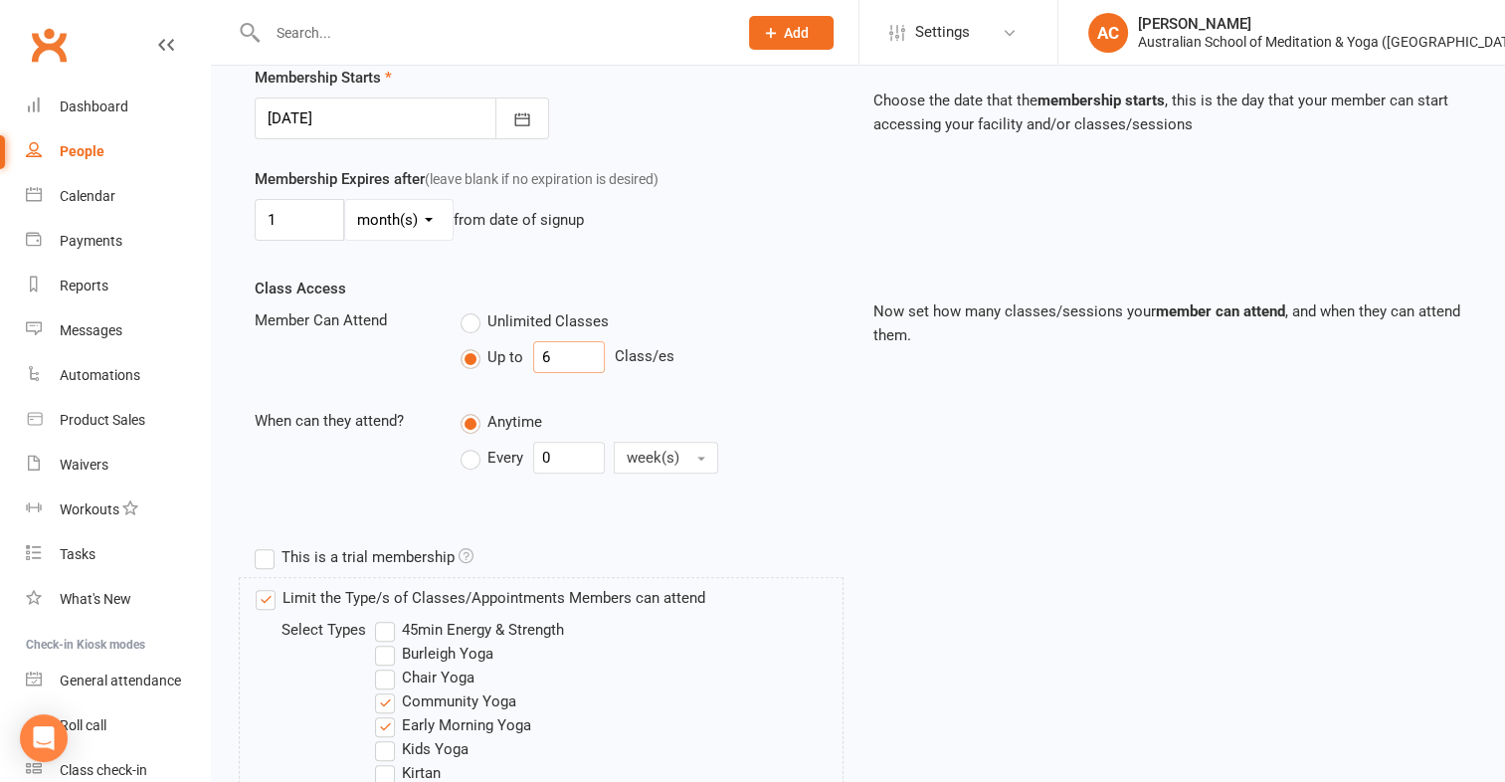
click at [582, 342] on input "6" at bounding box center [569, 357] width 72 height 32
type input "2"
click at [928, 500] on div "Class Access Member Can Attend Unlimited Classes Up to 2 Class/es When can they…" at bounding box center [858, 407] width 1236 height 261
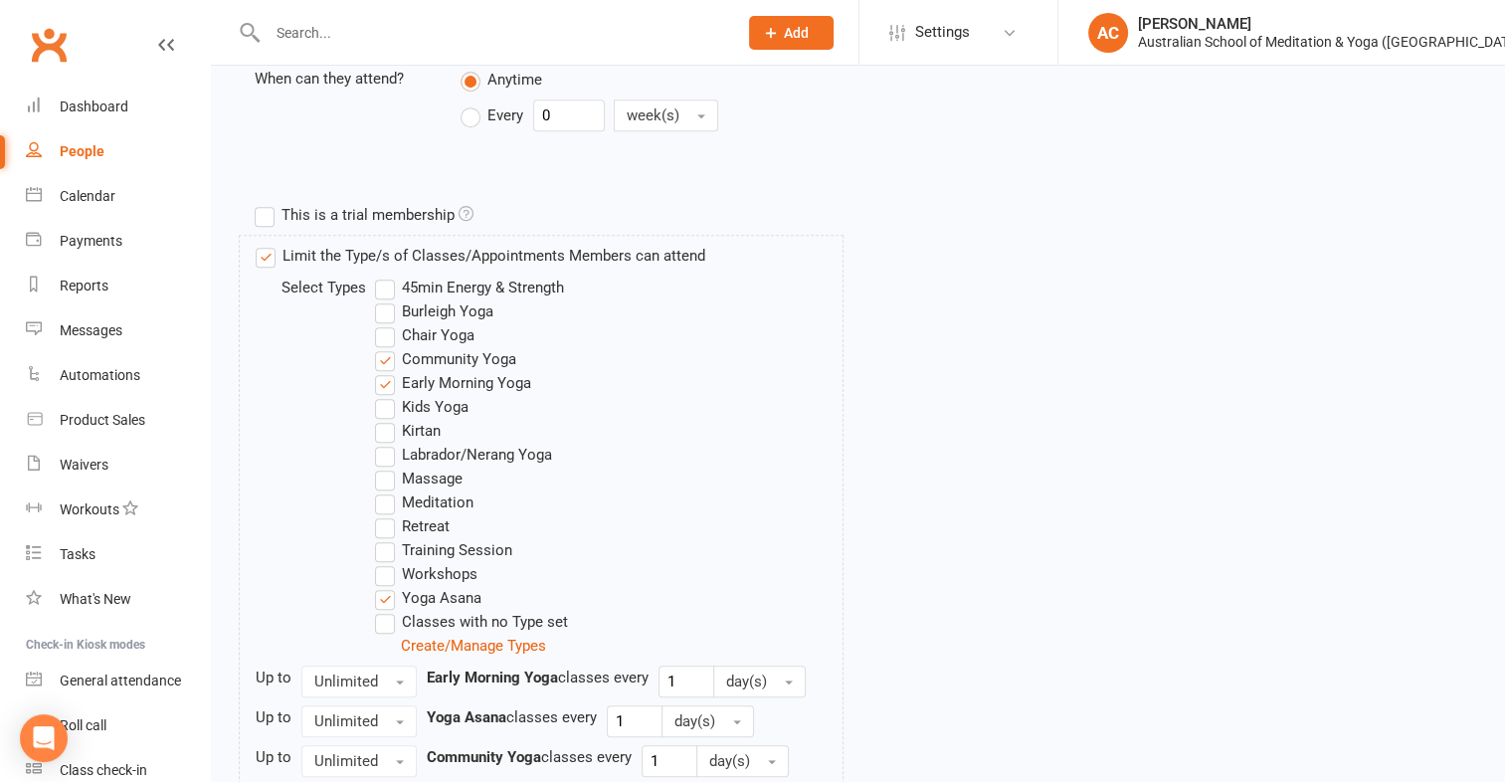
scroll to position [1015, 0]
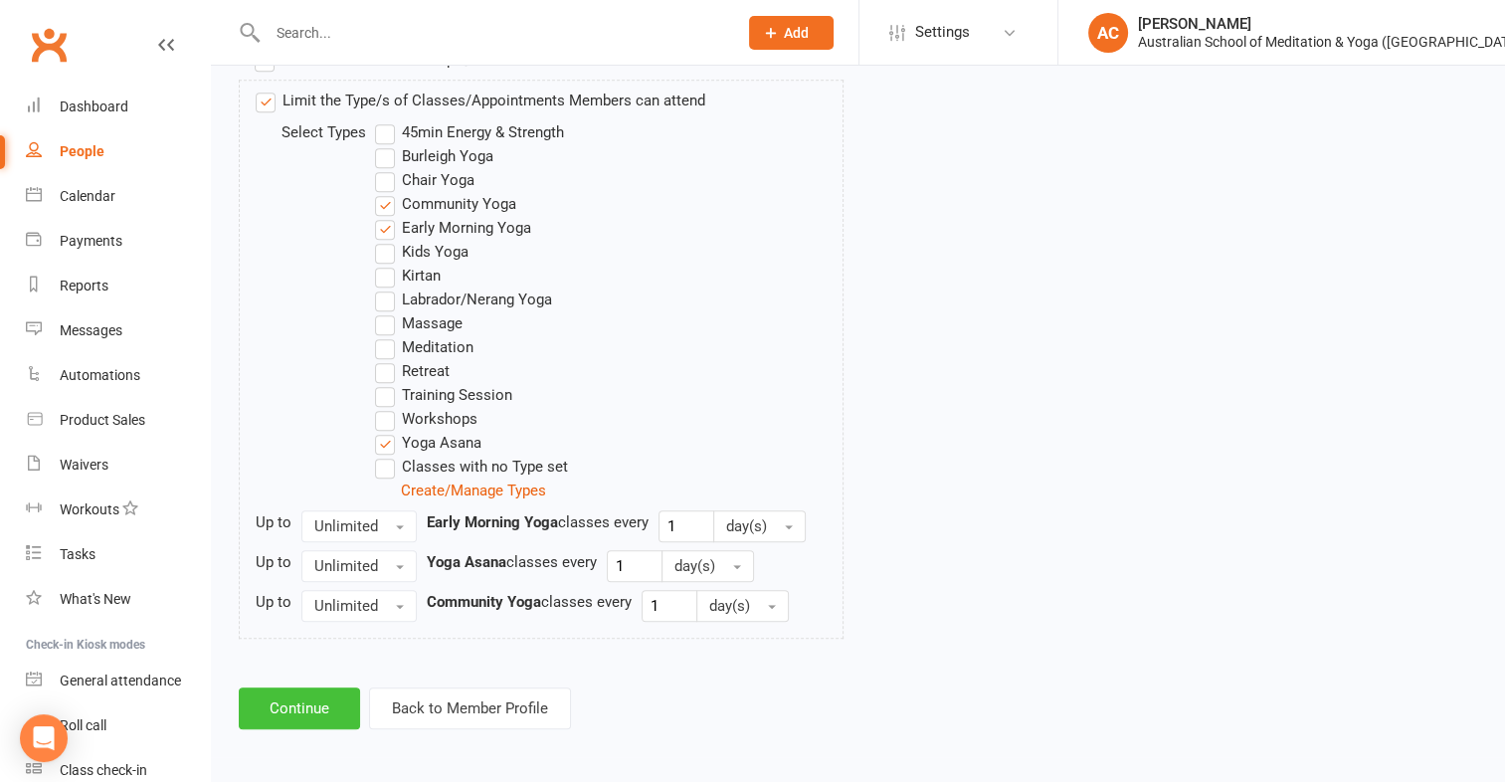
click at [314, 697] on button "Continue" at bounding box center [299, 708] width 121 height 42
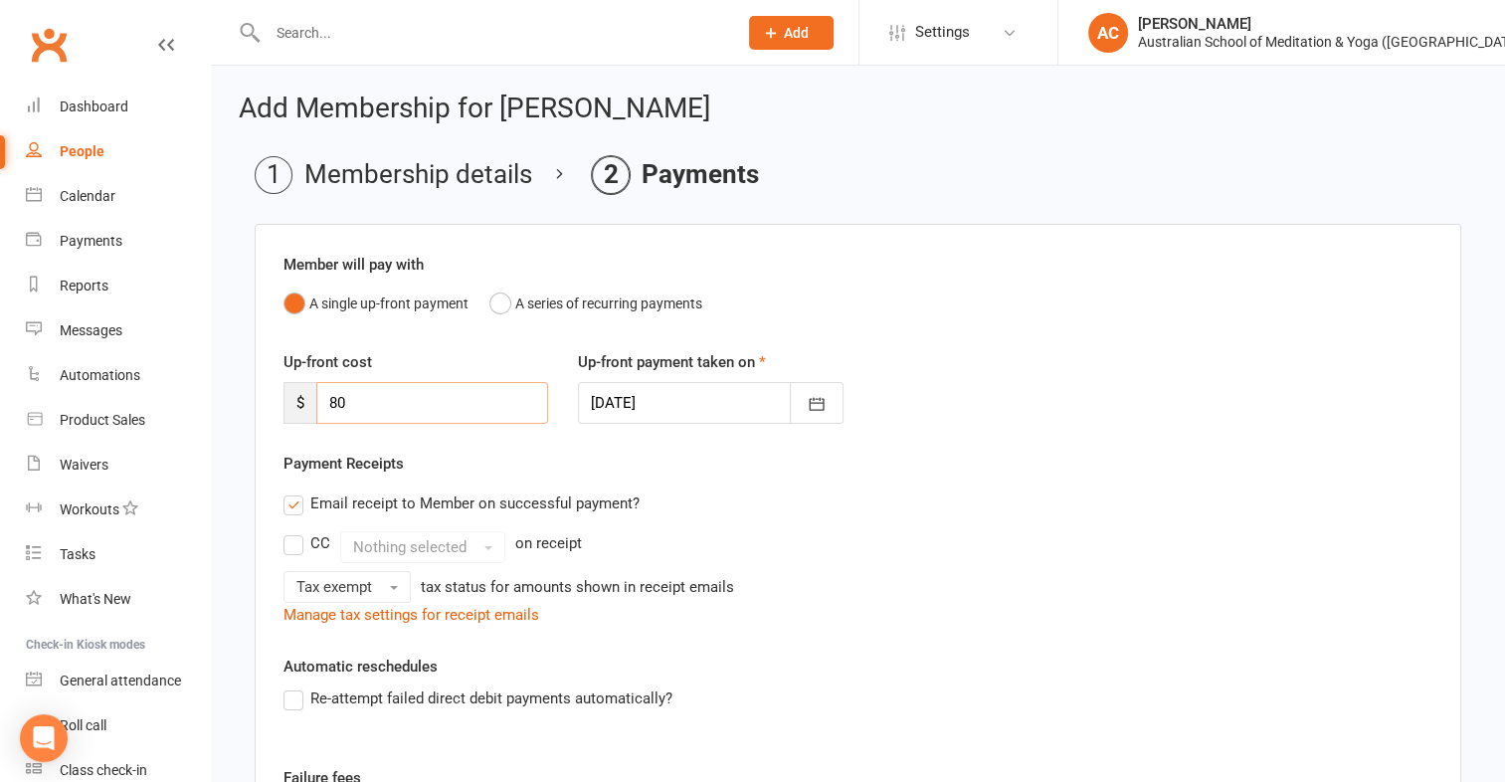
click at [446, 419] on input "80" at bounding box center [432, 403] width 232 height 42
type input "8"
type input "0"
click at [1162, 443] on div "Up-front cost $ 0 Up-front payment taken on 12 Aug 2025 August 2025 Sun Mon Tue…" at bounding box center [858, 400] width 1179 height 101
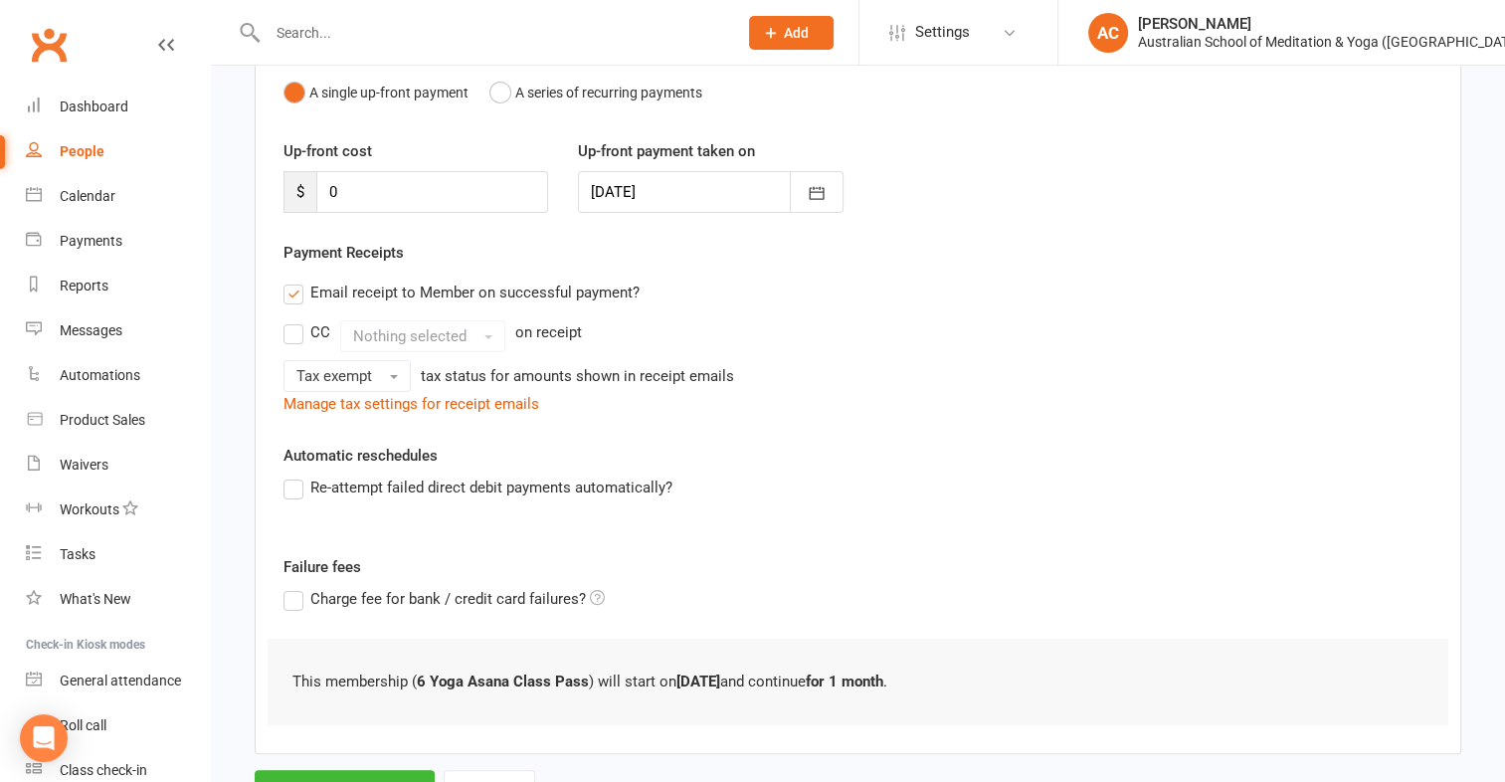
scroll to position [298, 0]
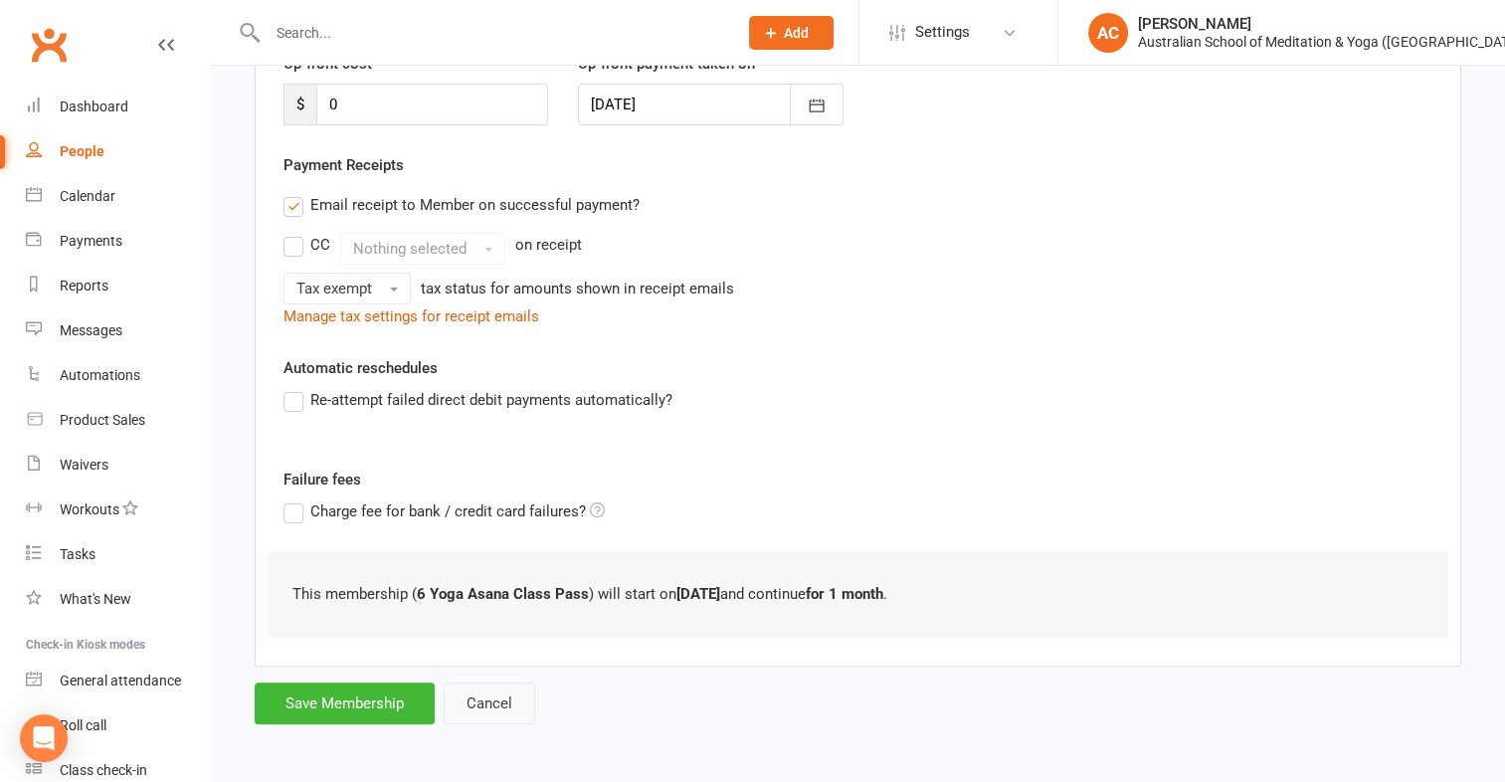
click at [473, 699] on button "Cancel" at bounding box center [490, 703] width 92 height 42
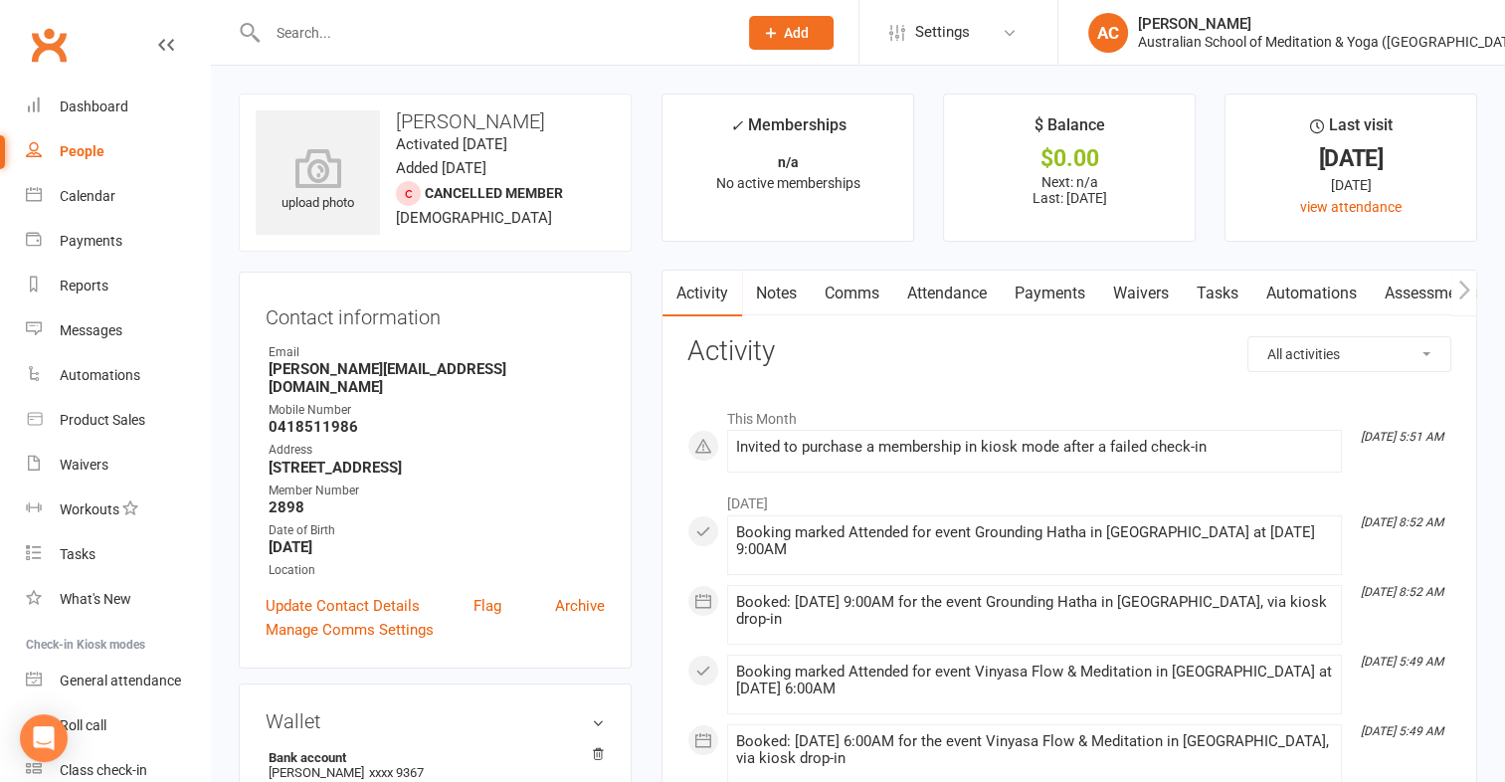
scroll to position [684, 0]
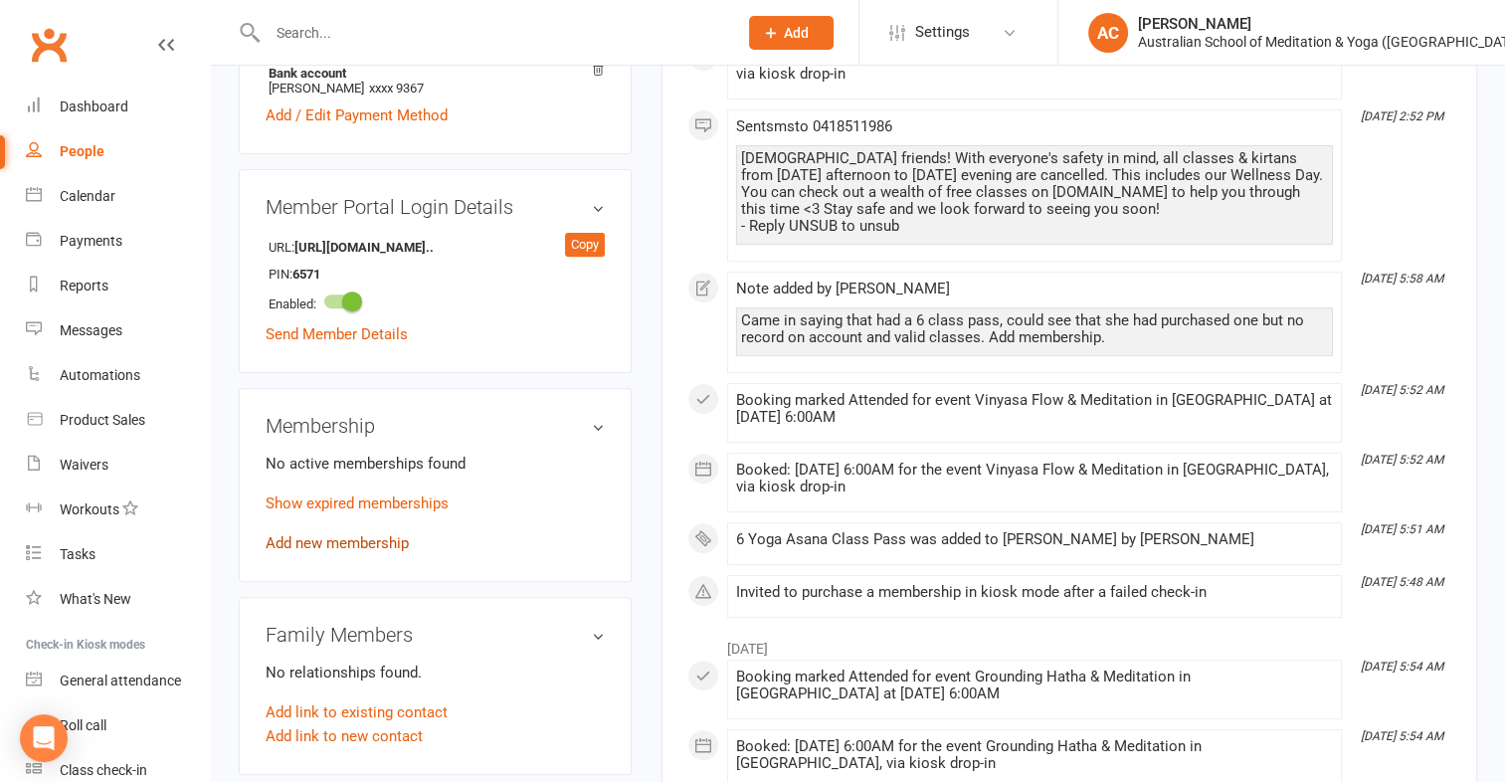
click at [347, 534] on link "Add new membership" at bounding box center [337, 543] width 143 height 18
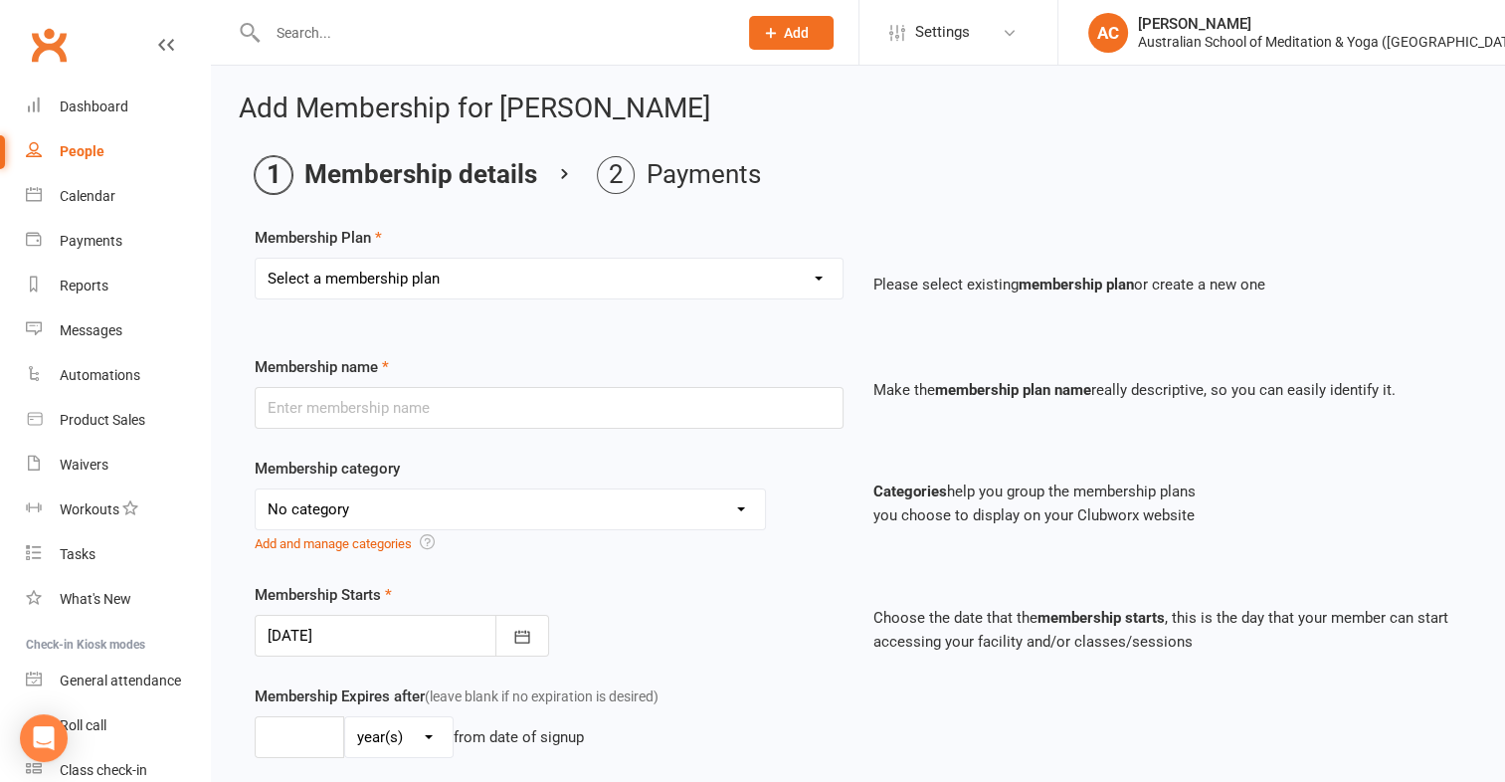
click at [380, 279] on select "Select a membership plan Create new Membership Plan First Time Intro Offer (1 m…" at bounding box center [549, 279] width 587 height 40
select select "20"
click at [256, 259] on select "Select a membership plan Create new Membership Plan First Time Intro Offer (1 m…" at bounding box center [549, 279] width 587 height 40
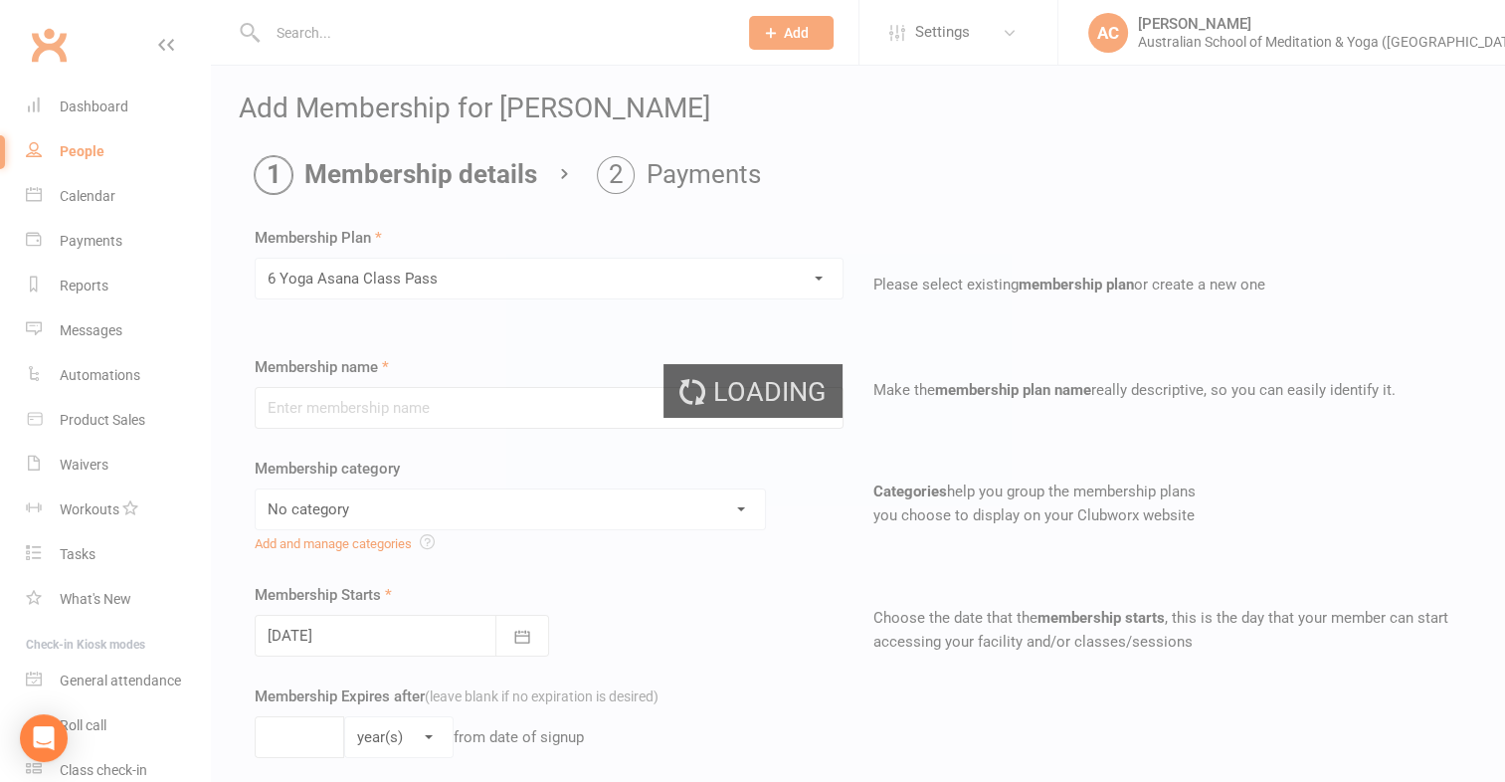
type input "6 Yoga Asana Class Pass"
select select "3"
type input "1"
select select "2"
type input "6"
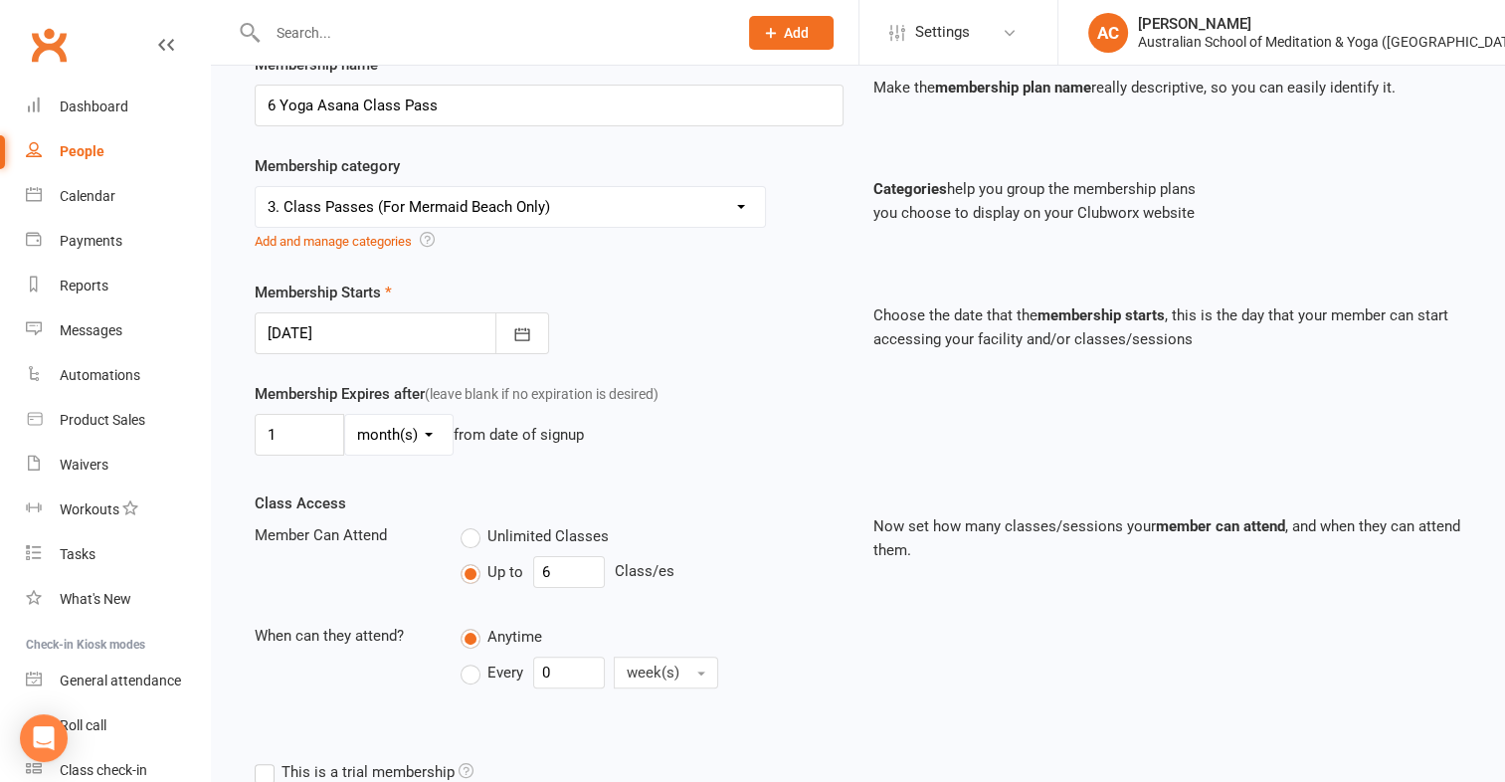
scroll to position [350, 0]
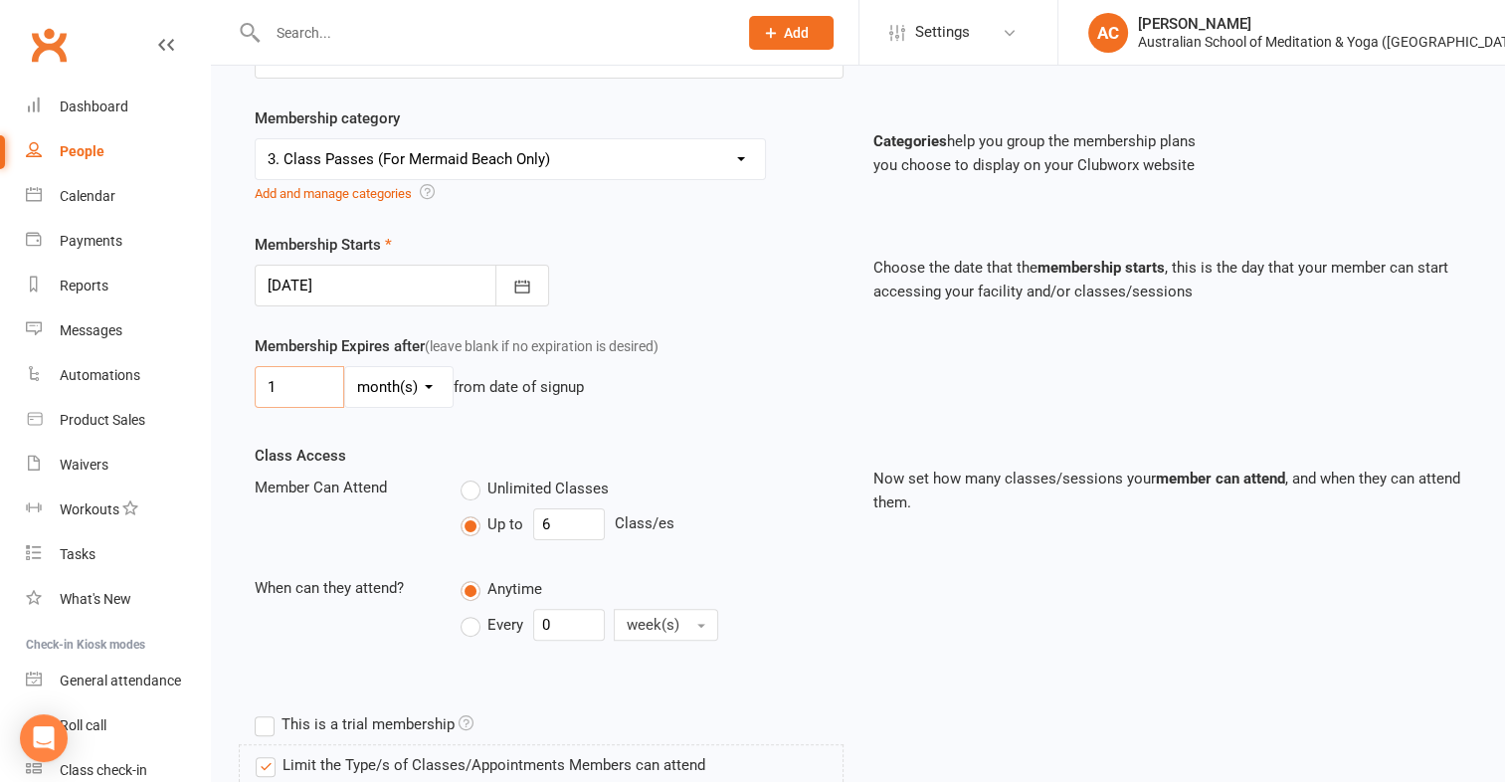
click at [323, 375] on input "1" at bounding box center [300, 387] width 90 height 42
type input "2"
click at [382, 391] on select "day(s) week(s) month(s) year(s)" at bounding box center [398, 387] width 107 height 40
select select "1"
click at [345, 367] on select "day(s) week(s) month(s) year(s)" at bounding box center [398, 387] width 107 height 40
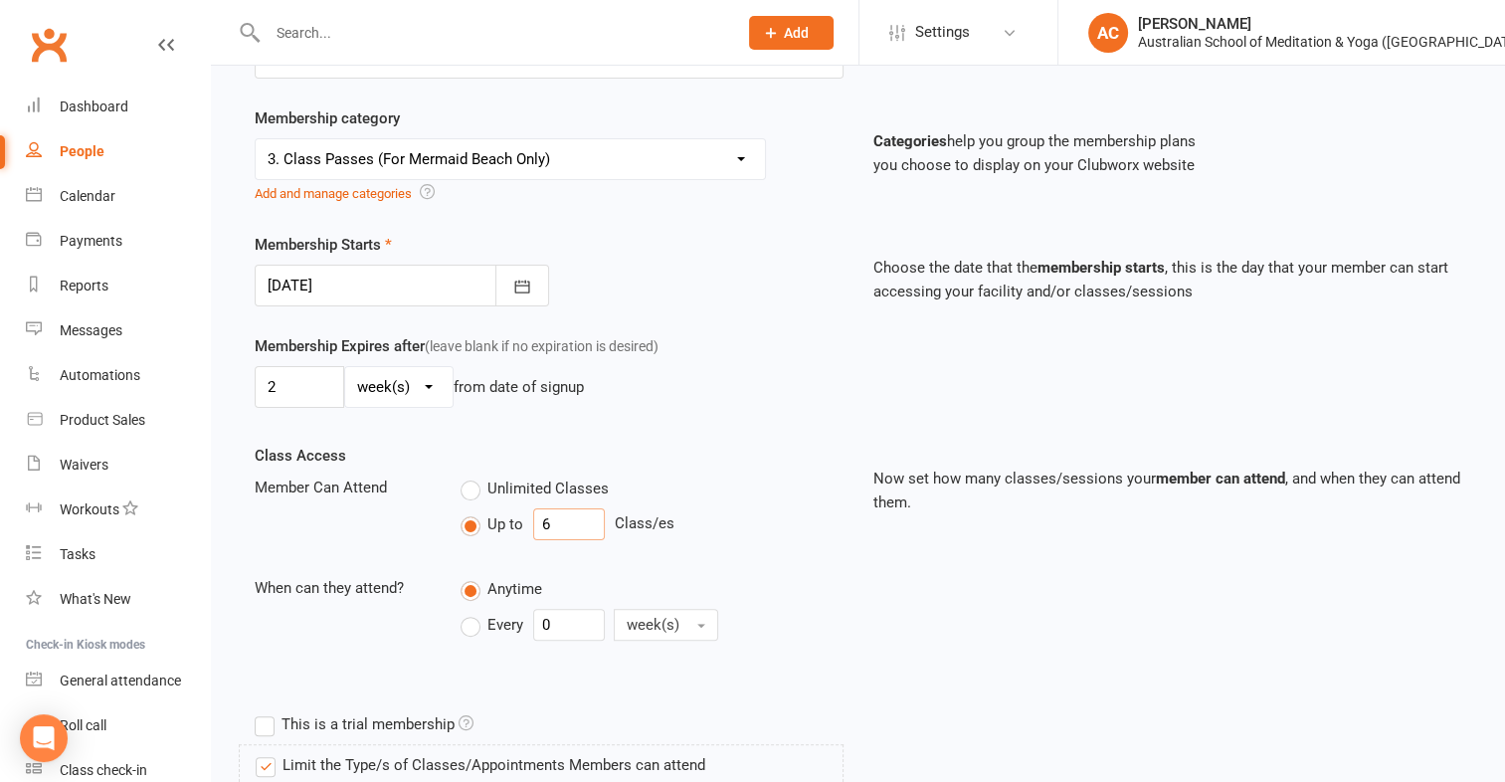
click at [573, 511] on input "6" at bounding box center [569, 524] width 72 height 32
type input "2"
click at [911, 639] on div "Class Access Member Can Attend Unlimited Classes Up to 2 Class/es When can they…" at bounding box center [858, 574] width 1236 height 261
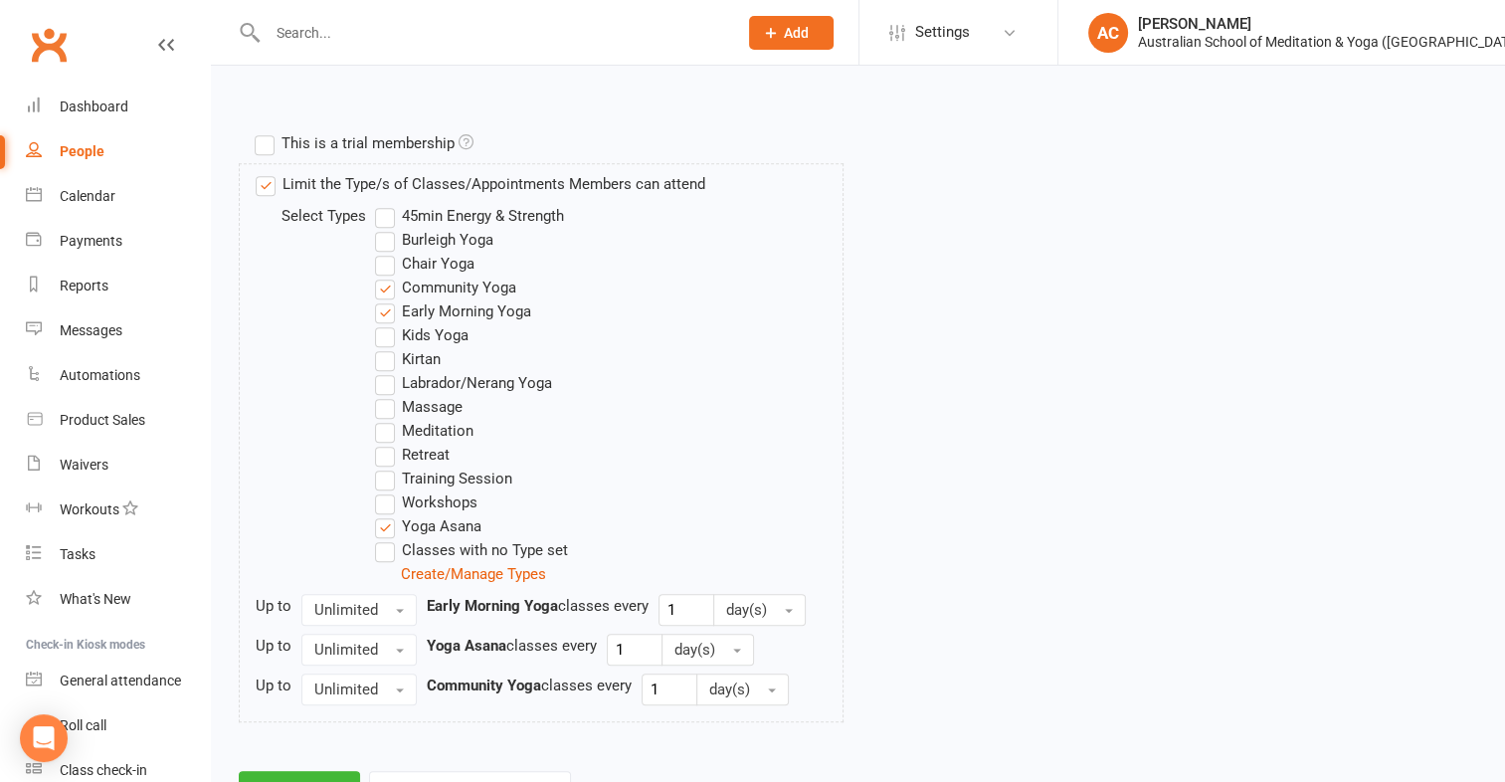
scroll to position [1015, 0]
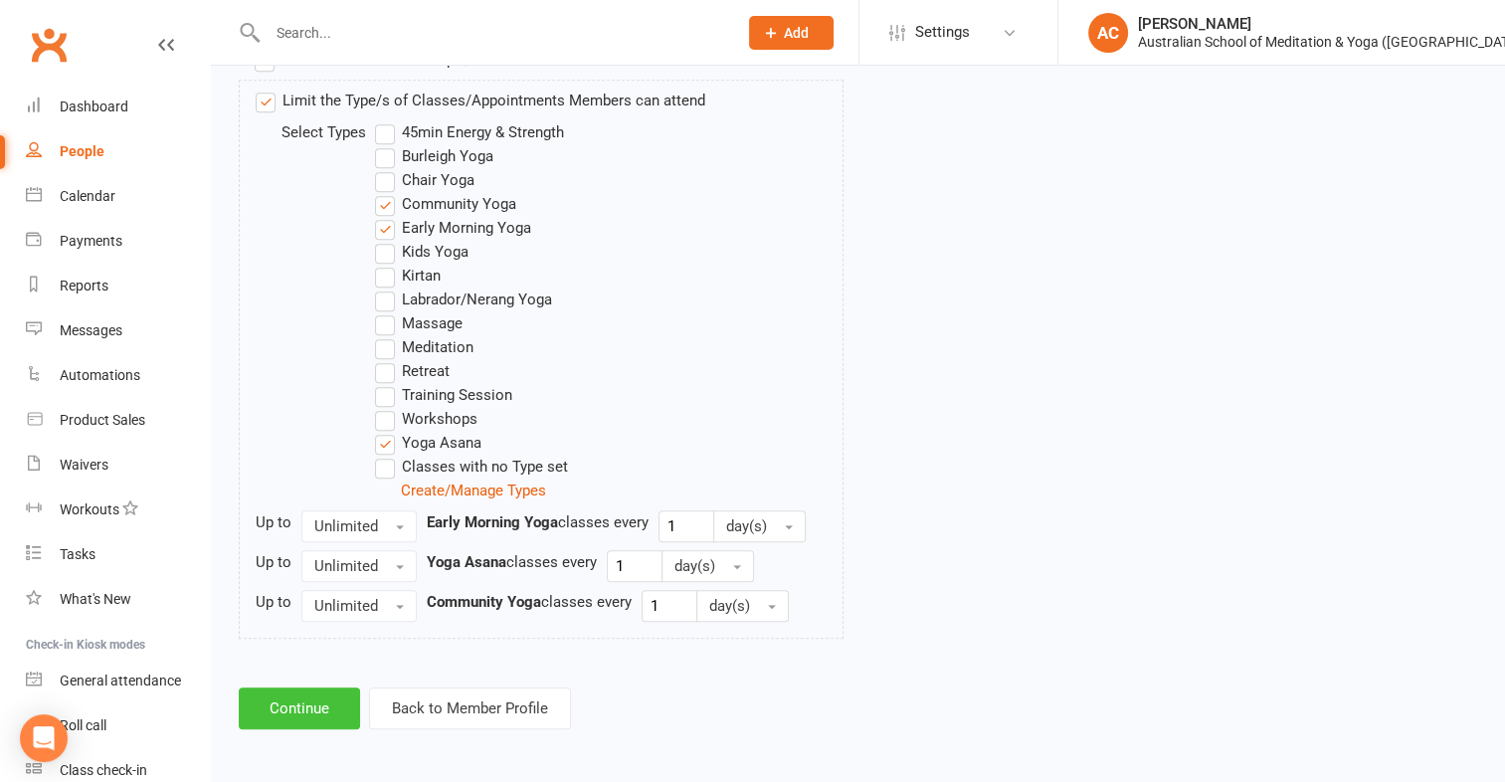
click at [294, 708] on button "Continue" at bounding box center [299, 708] width 121 height 42
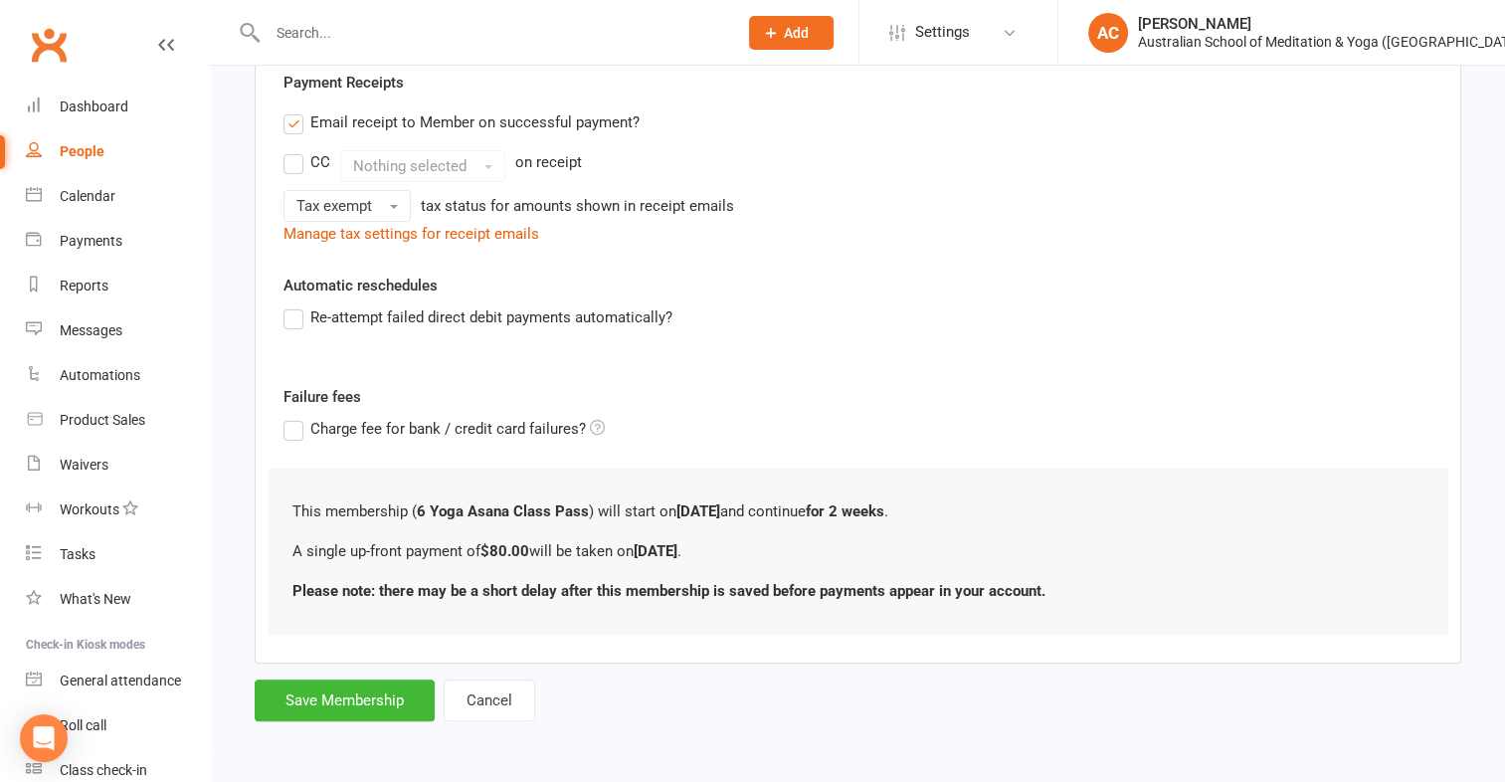
scroll to position [0, 0]
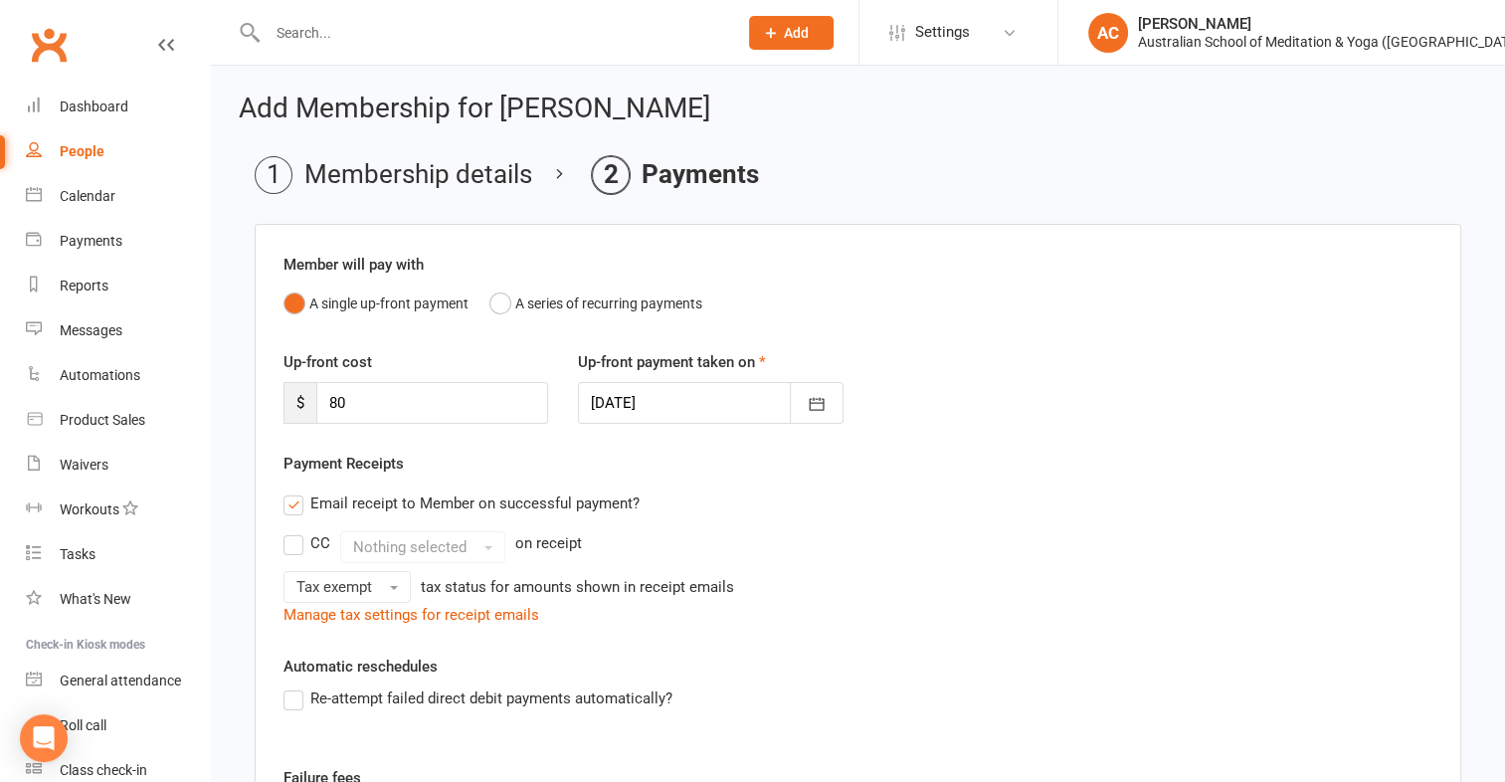
click at [364, 375] on div "Up-front cost $ 80" at bounding box center [416, 387] width 294 height 74
click at [377, 400] on input "80" at bounding box center [432, 403] width 232 height 42
type input "8"
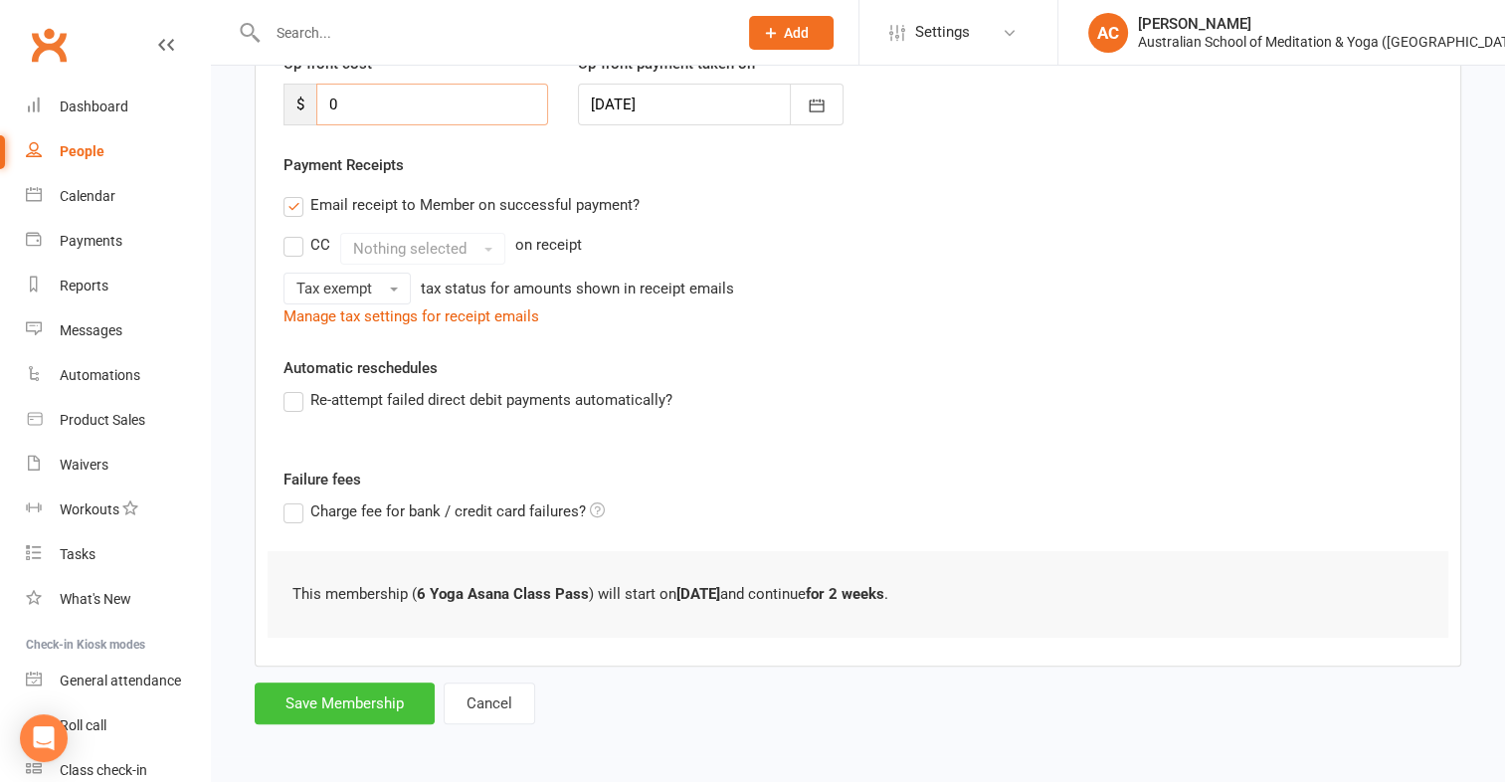
type input "0"
click at [405, 702] on button "Save Membership" at bounding box center [345, 703] width 180 height 42
